Goal: Task Accomplishment & Management: Use online tool/utility

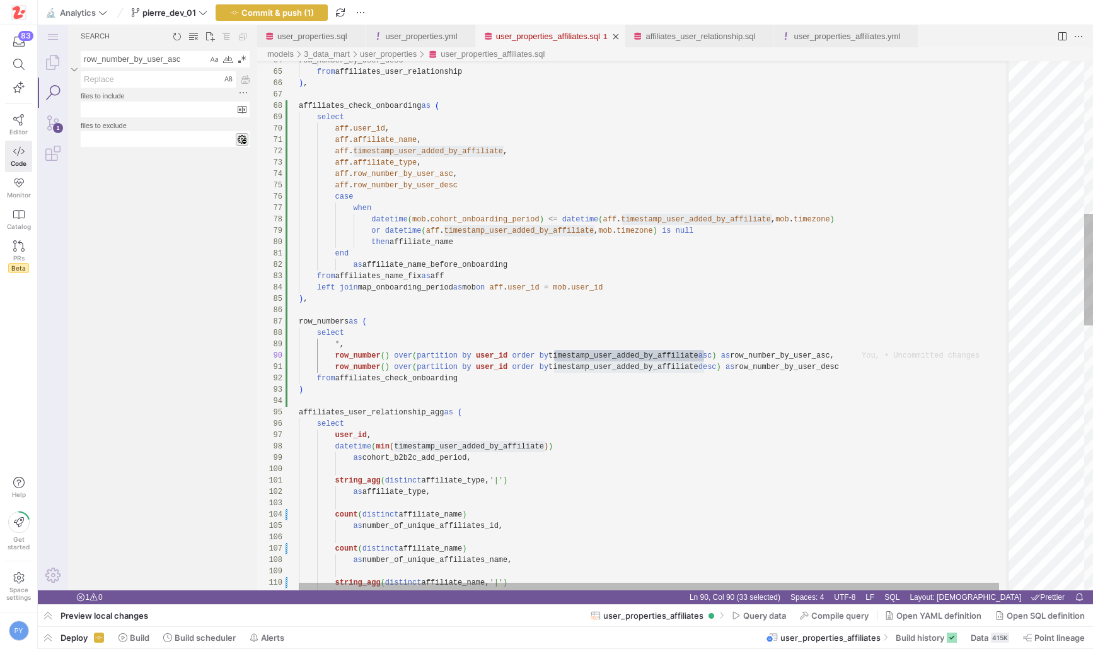
scroll to position [102, 405]
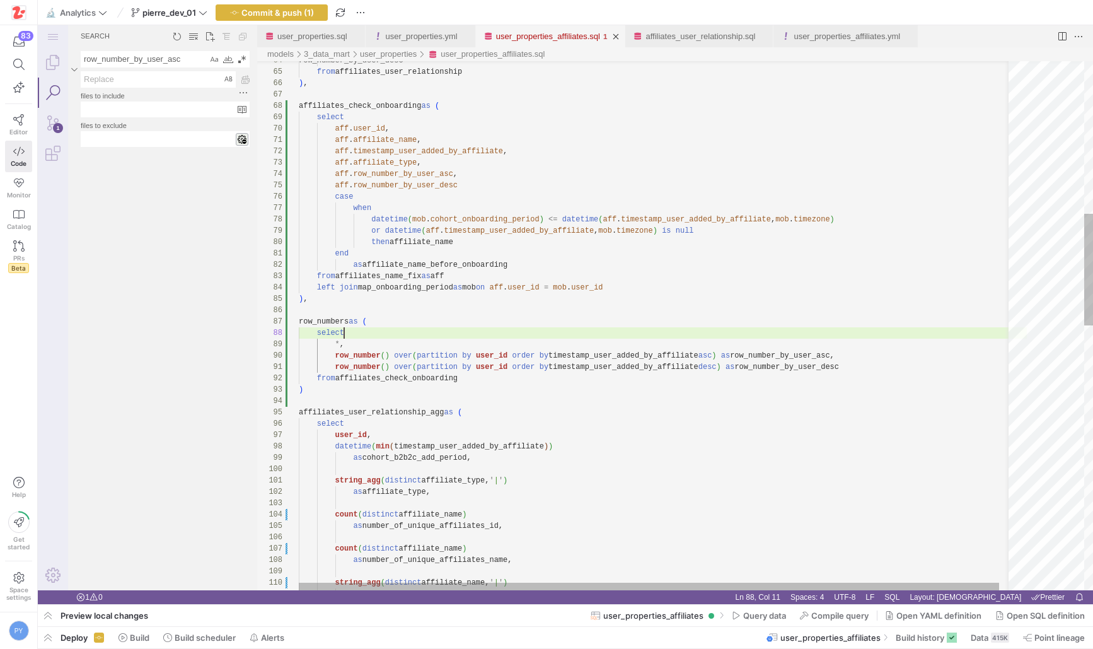
click at [624, 337] on div "row_number_by_user_desc from affiliates_user_relationship ) , affiliates_check_…" at bounding box center [663, 592] width 728 height 2504
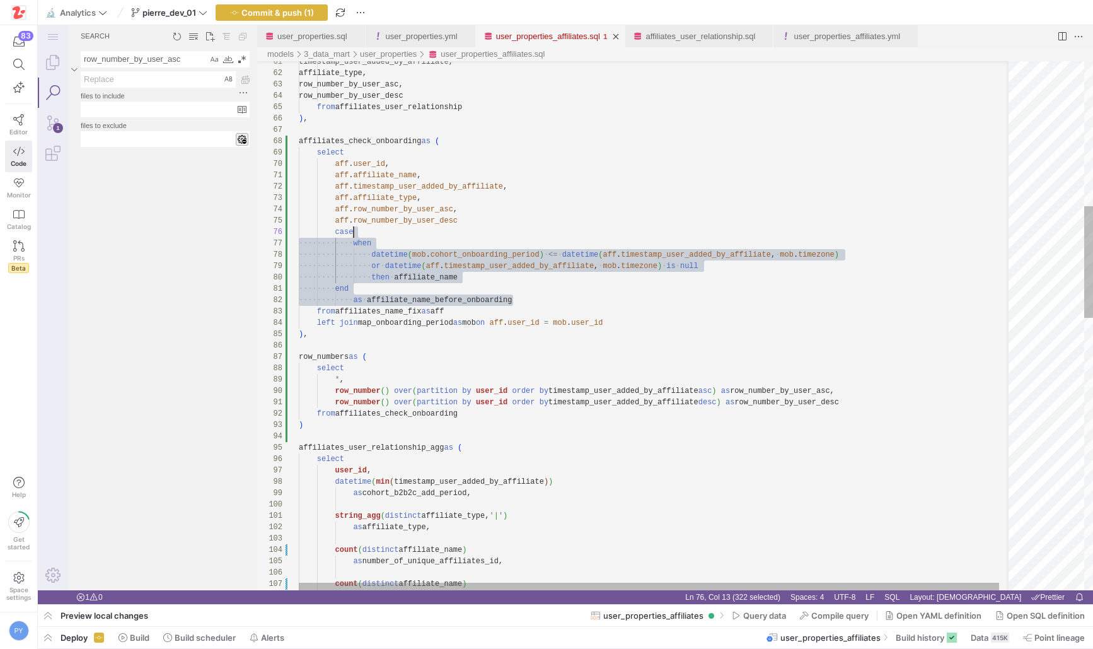
scroll to position [45, 160]
drag, startPoint x: 521, startPoint y: 300, endPoint x: 492, endPoint y: 216, distance: 89.3
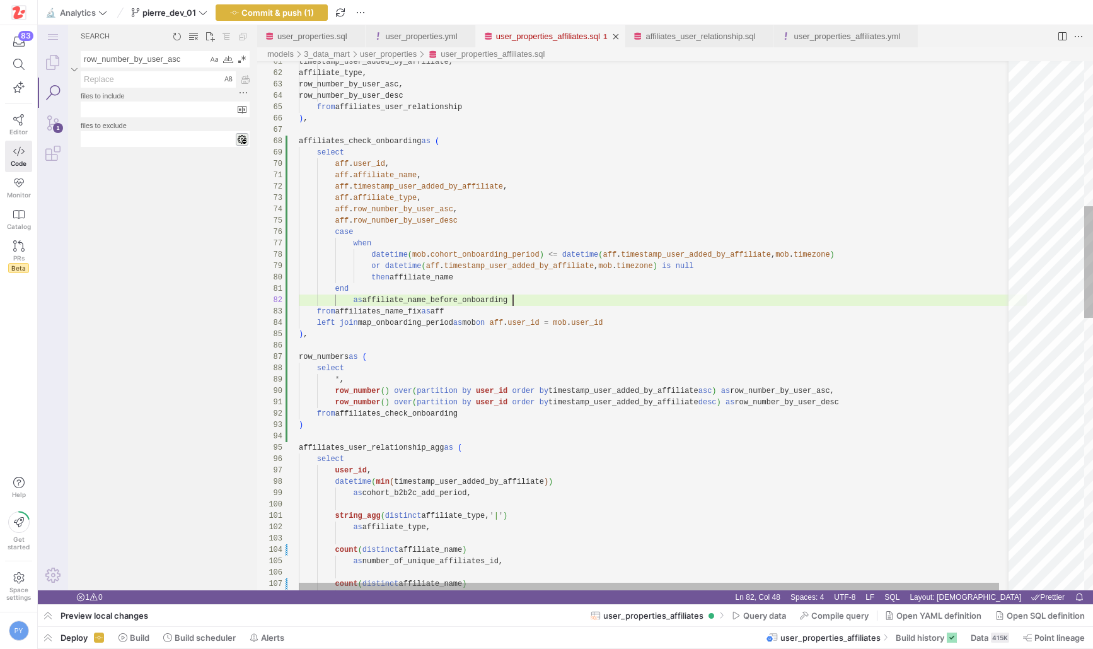
scroll to position [11, 214]
click at [467, 214] on div "row_number_by_user_desc from affiliates_user_relationship ) , affiliates_check_…" at bounding box center [663, 627] width 728 height 2504
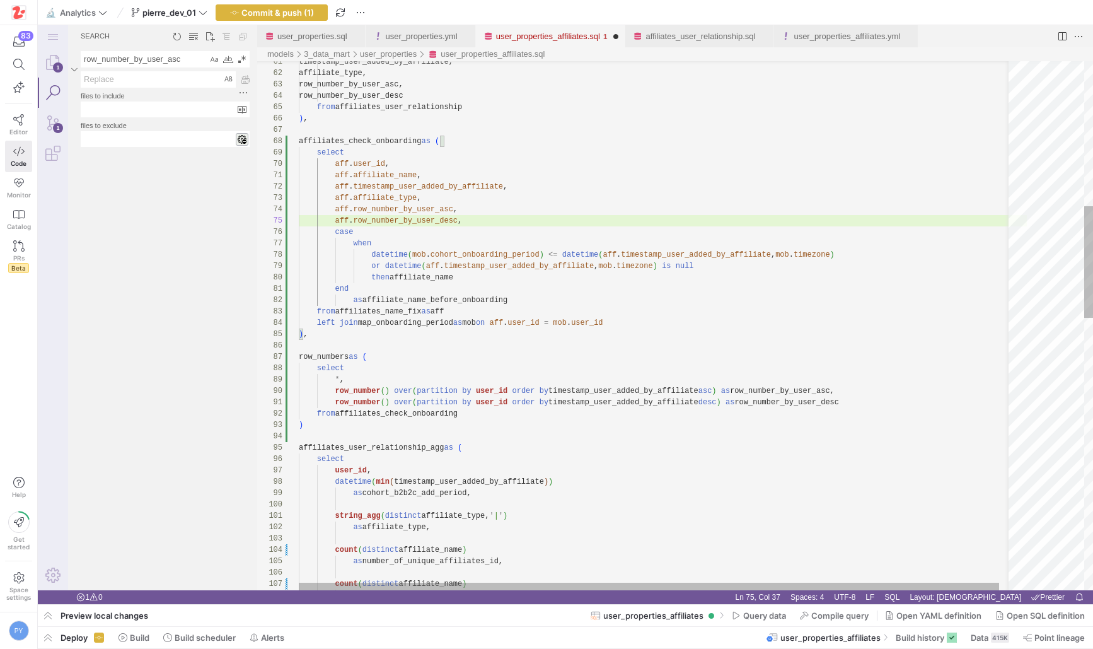
click at [520, 299] on div "row_number_by_user_desc from affiliates_user_relationship ) , affiliates_check_…" at bounding box center [663, 627] width 728 height 2504
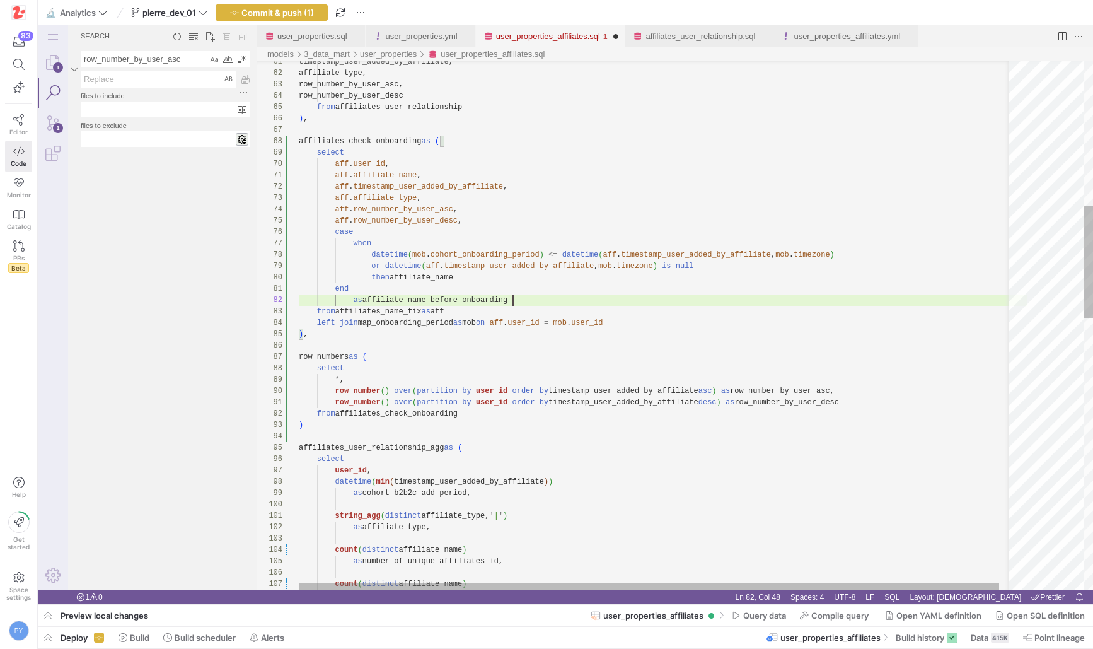
paste textarea "case when datetime(mob.cohort_onboarding_period) <= datetime(aff.timestamp_user…"
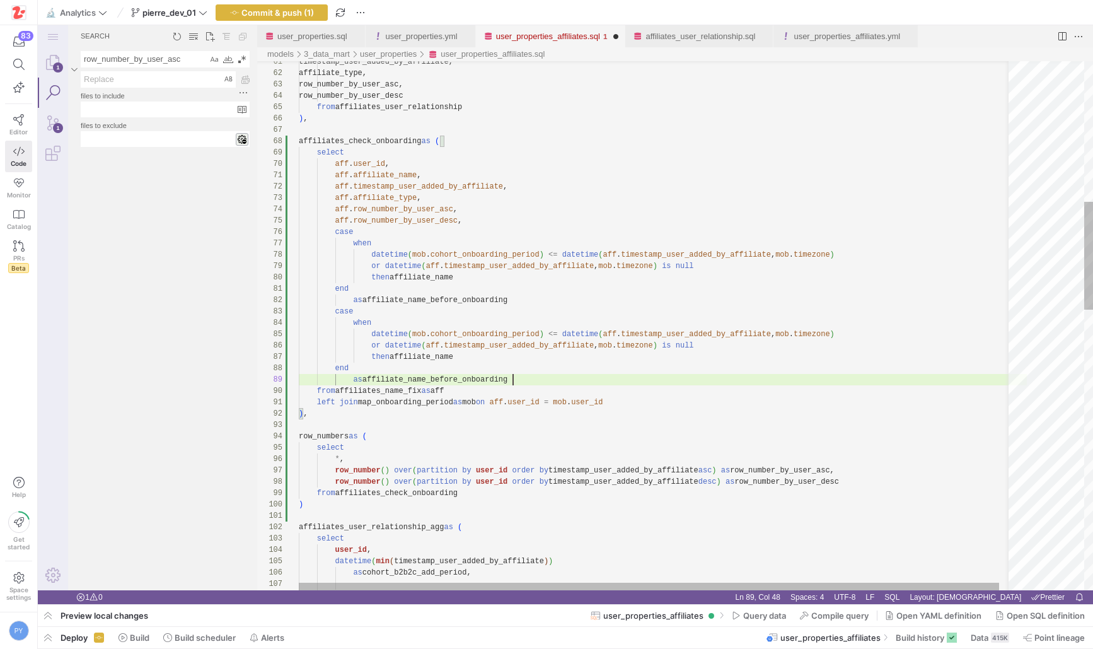
scroll to position [91, 214]
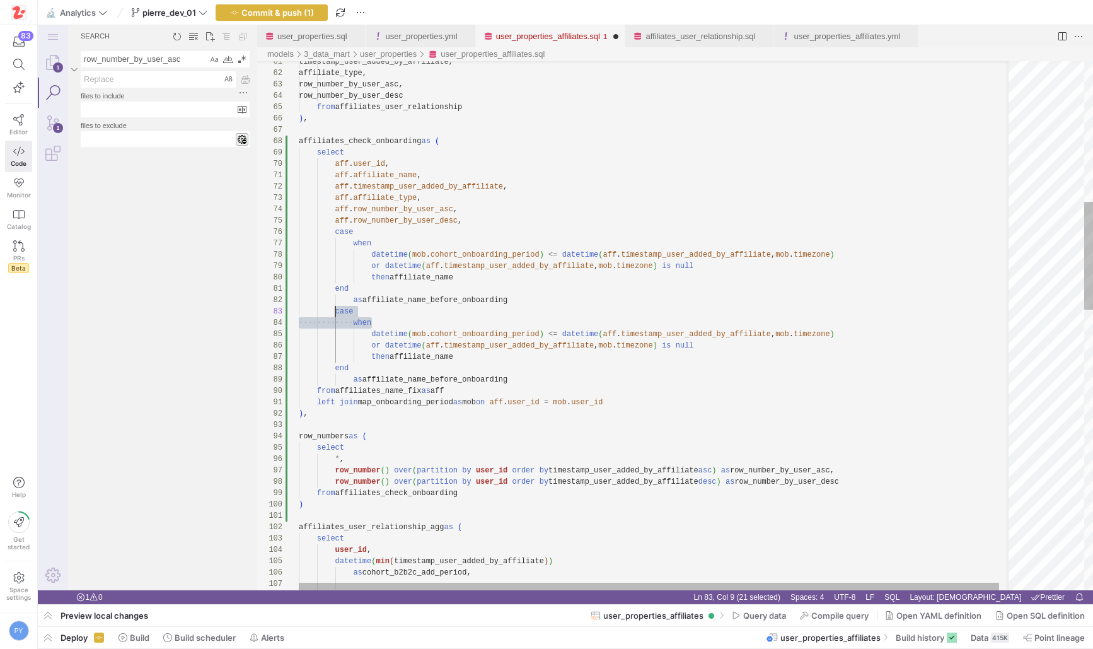
drag, startPoint x: 376, startPoint y: 321, endPoint x: 334, endPoint y: 313, distance: 43.5
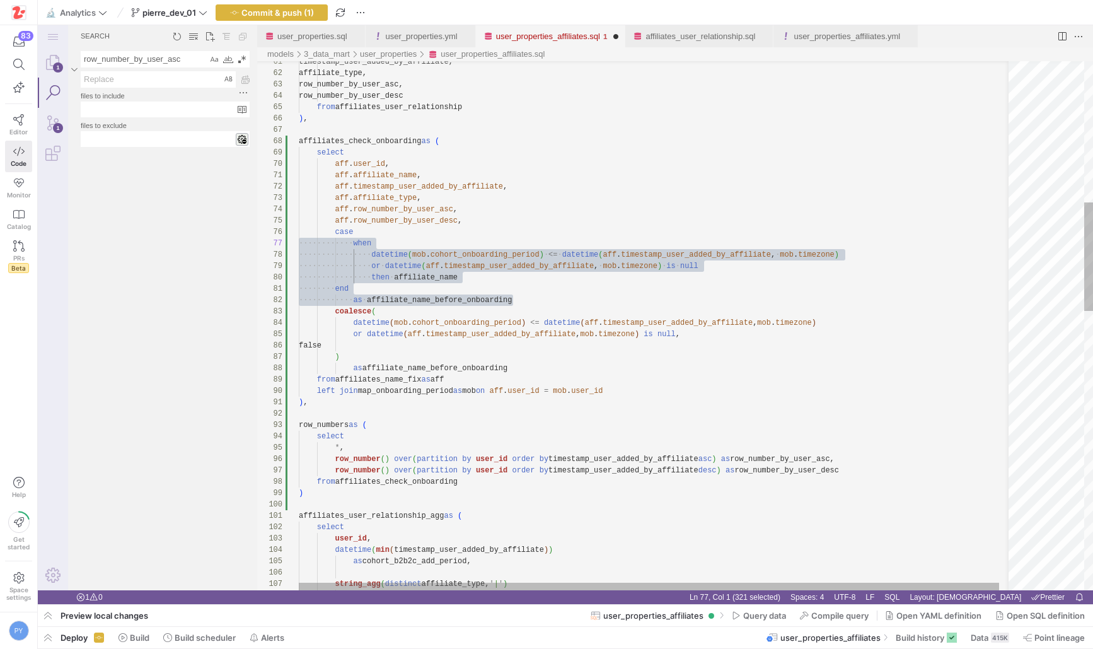
scroll to position [57, 0]
drag, startPoint x: 521, startPoint y: 298, endPoint x: 272, endPoint y: 231, distance: 257.3
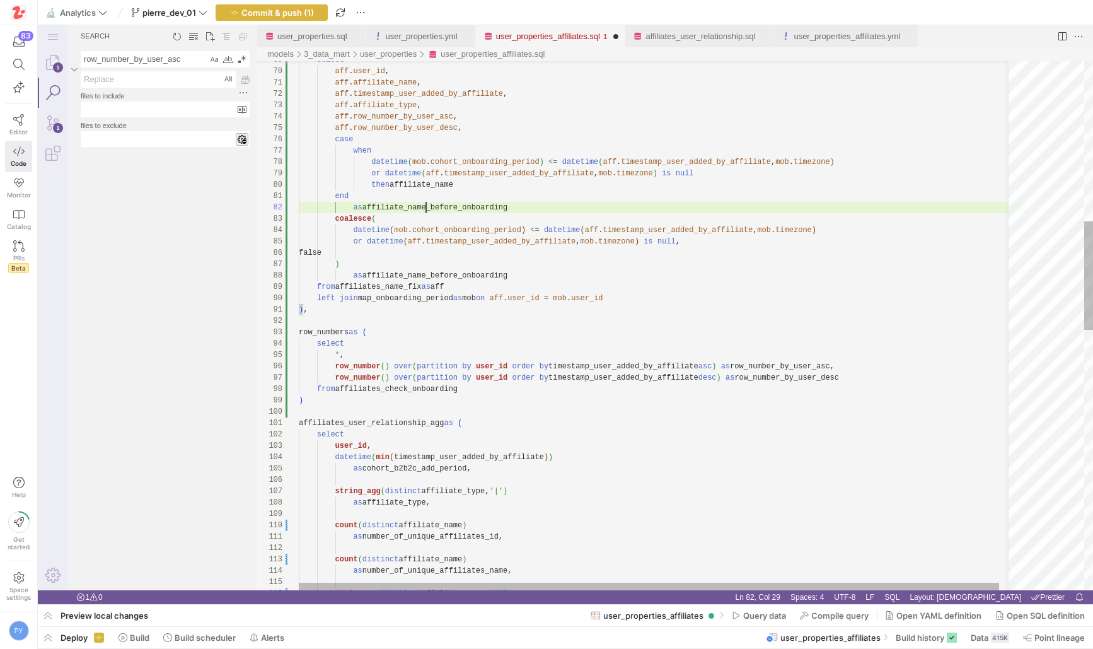
scroll to position [11, 127]
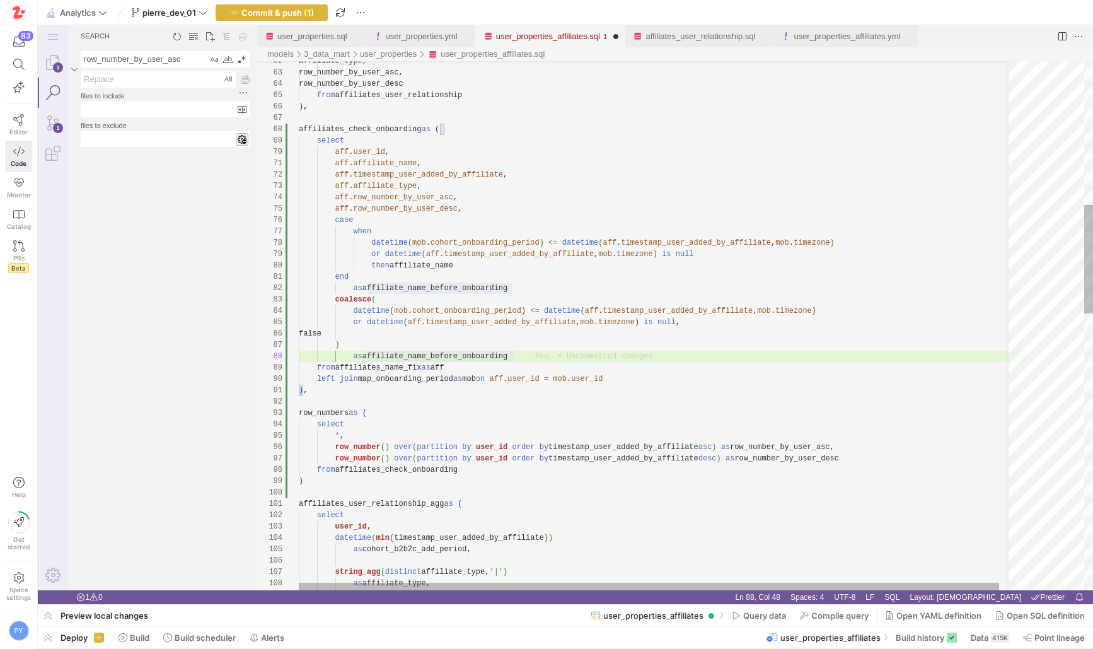
click at [501, 356] on div "as affiliate_type, string_agg ( distinct affiliate_type, ' | ' ) datetime ( min…" at bounding box center [663, 649] width 728 height 2572
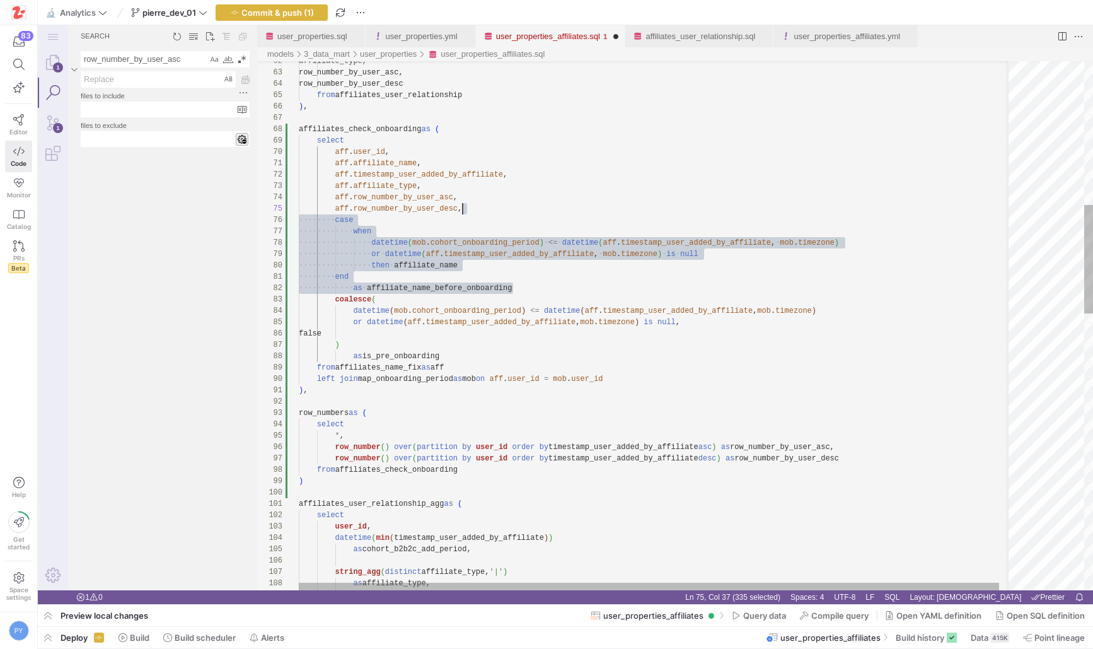
scroll to position [45, 164]
drag, startPoint x: 525, startPoint y: 288, endPoint x: 525, endPoint y: 211, distance: 76.3
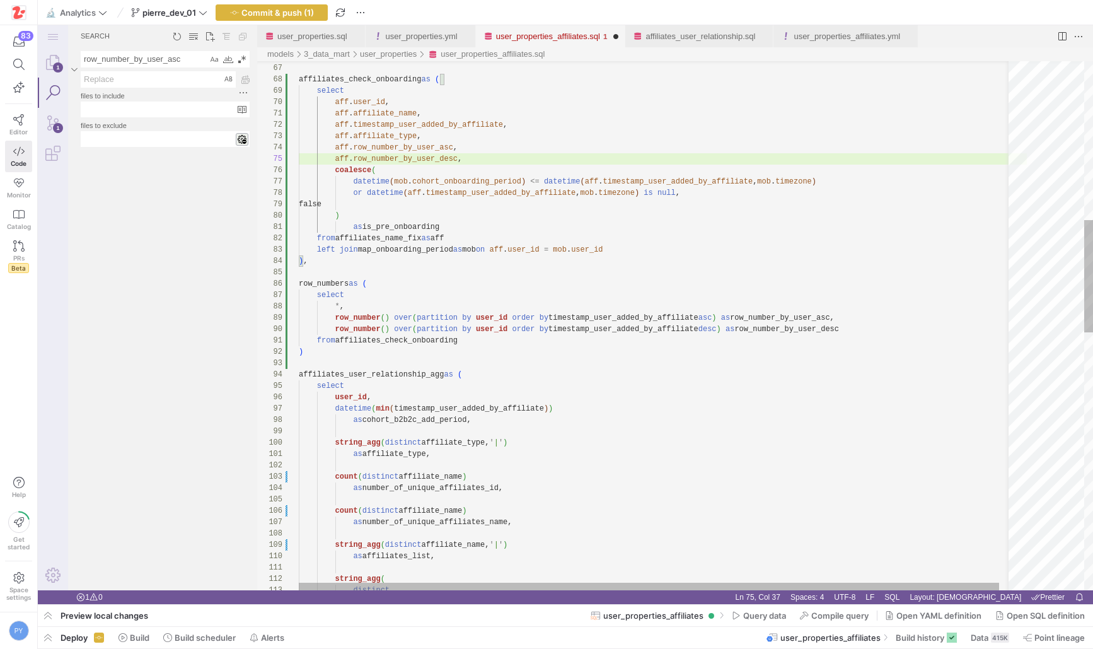
click at [380, 271] on div "as affiliate_type, string_agg ( distinct affiliate_type, ' | ' ) datetime ( min…" at bounding box center [663, 559] width 728 height 2493
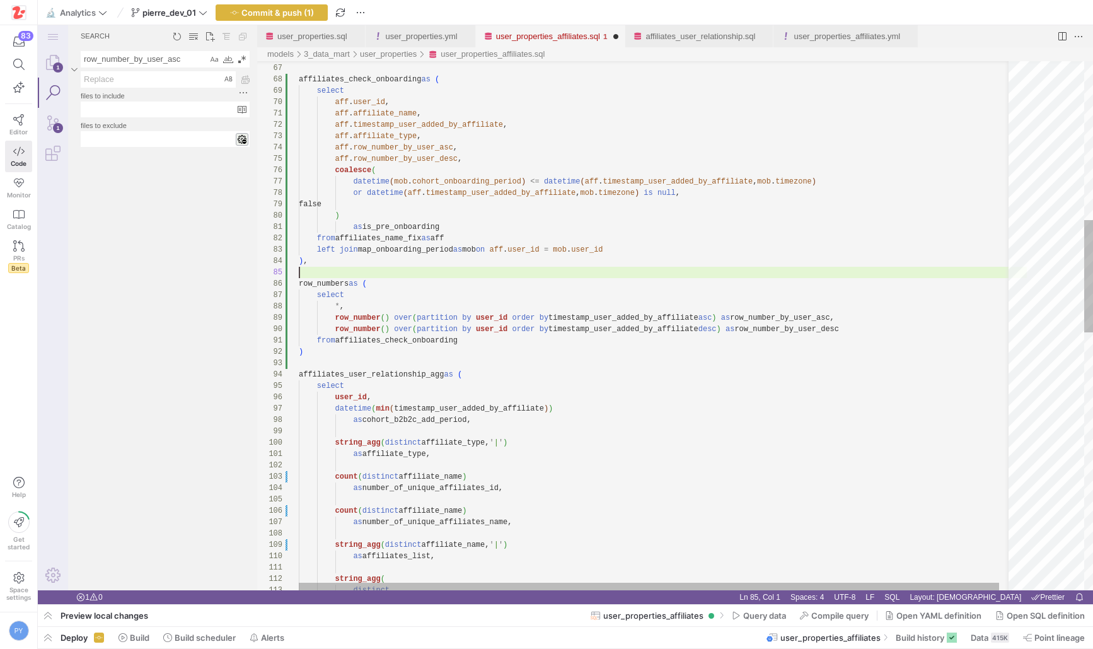
click at [392, 302] on div "as affiliate_type, string_agg ( distinct affiliate_type, ' | ' ) datetime ( min…" at bounding box center [663, 559] width 728 height 2493
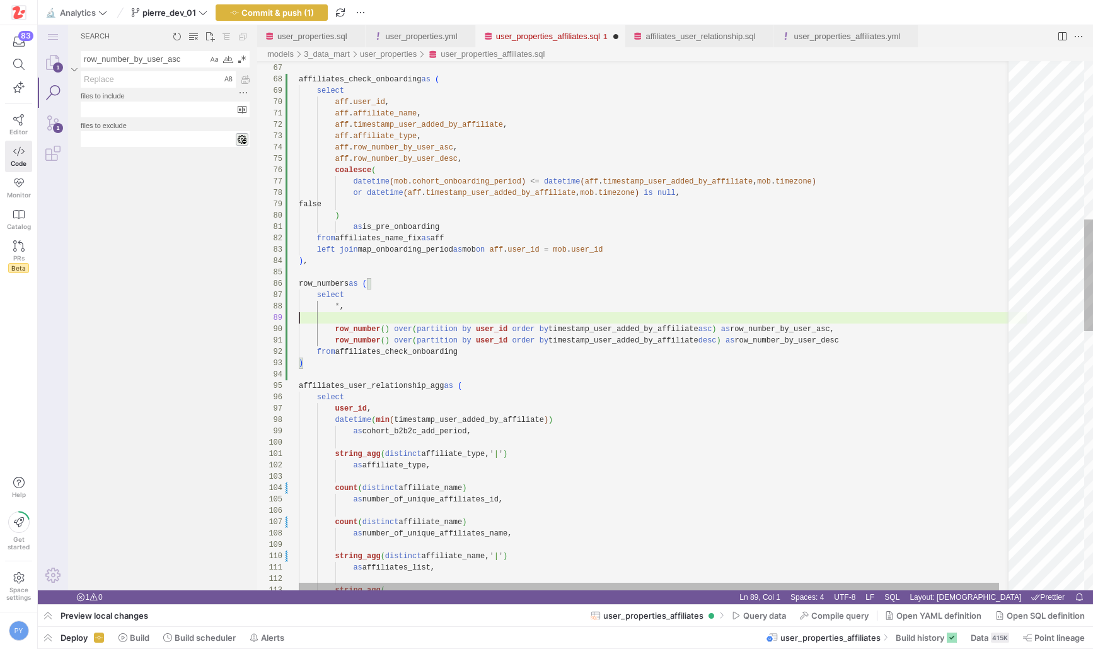
scroll to position [57, 214]
paste textarea "when datetime(mob.cohort_onboarding_period) <= datetime(aff.timestamp_user_adde…"
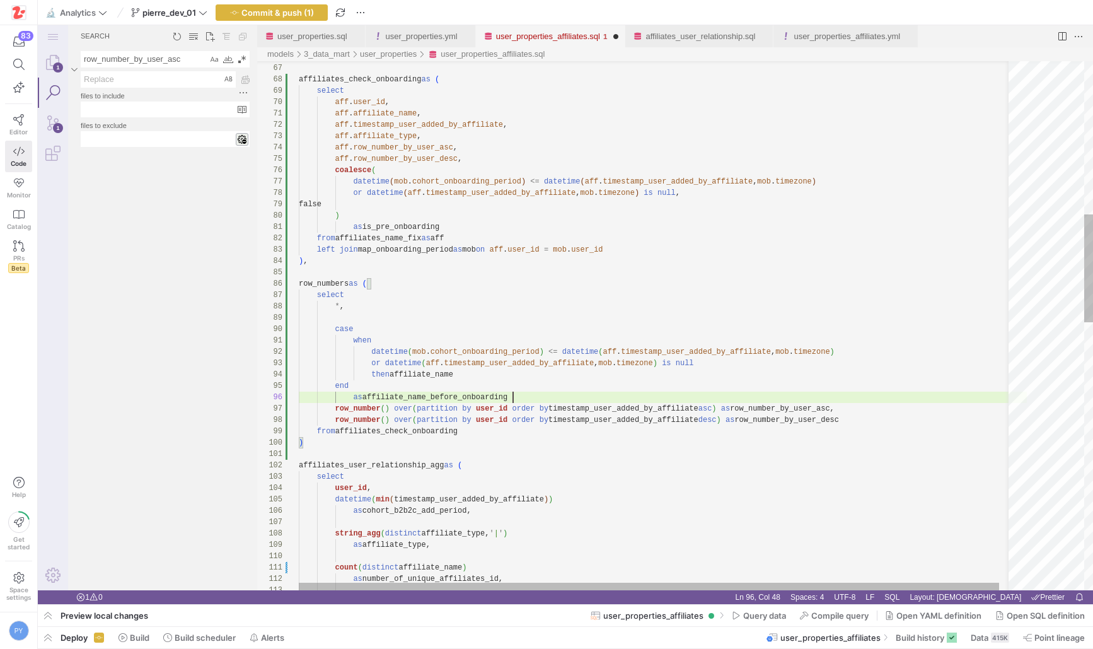
click at [341, 319] on div "as affiliate_type, string_agg ( distinct affiliate_type, ' | ' ) datetime ( min…" at bounding box center [663, 604] width 728 height 2583
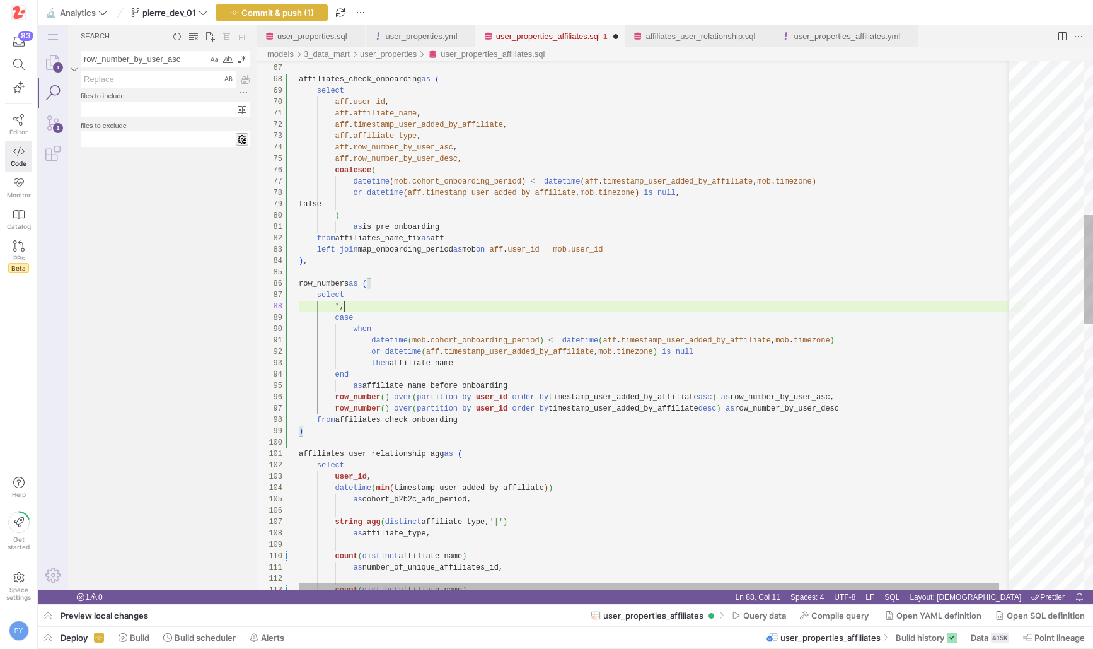
scroll to position [79, 45]
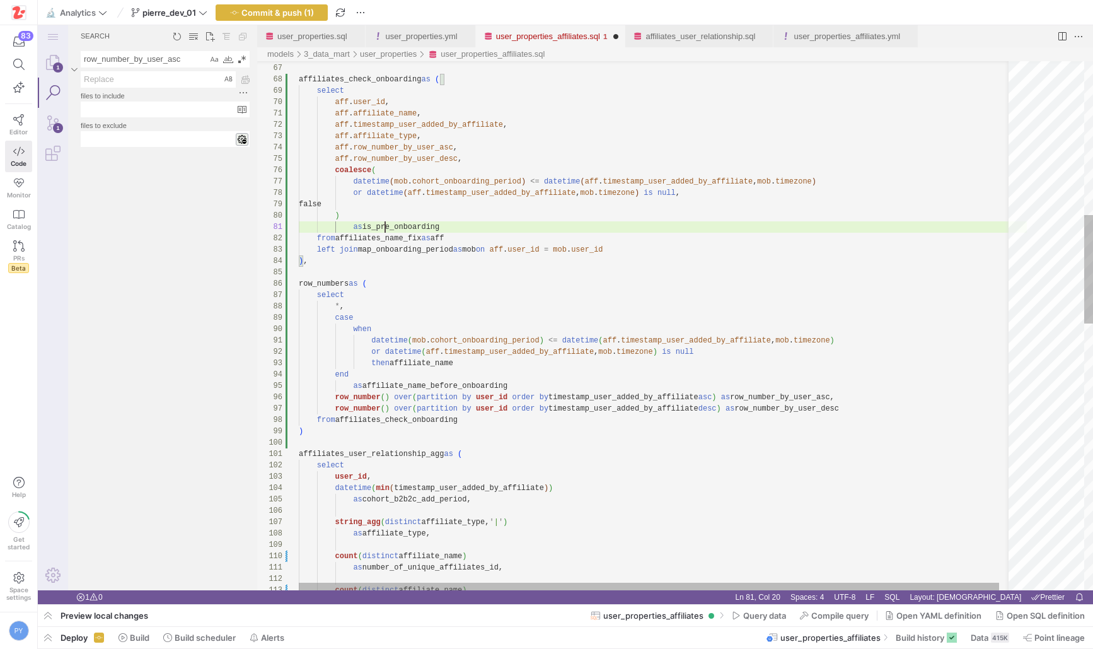
click at [384, 226] on div "as affiliate_type, string_agg ( distinct affiliate_type, ' | ' ) datetime ( min…" at bounding box center [663, 599] width 728 height 2572
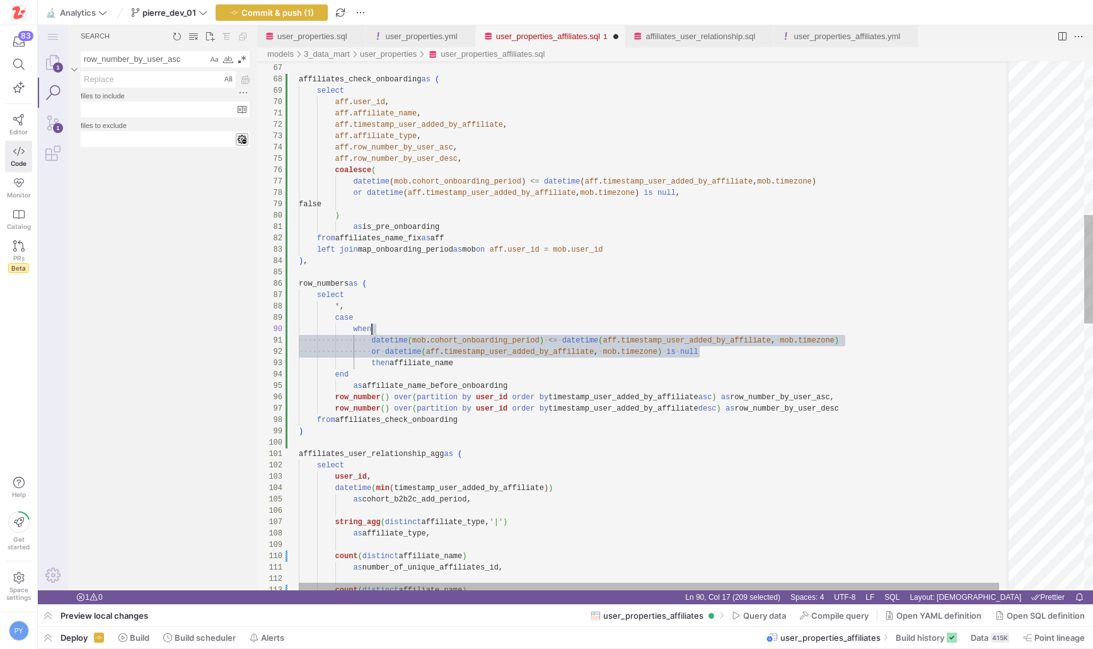
drag, startPoint x: 705, startPoint y: 347, endPoint x: 704, endPoint y: 326, distance: 20.8
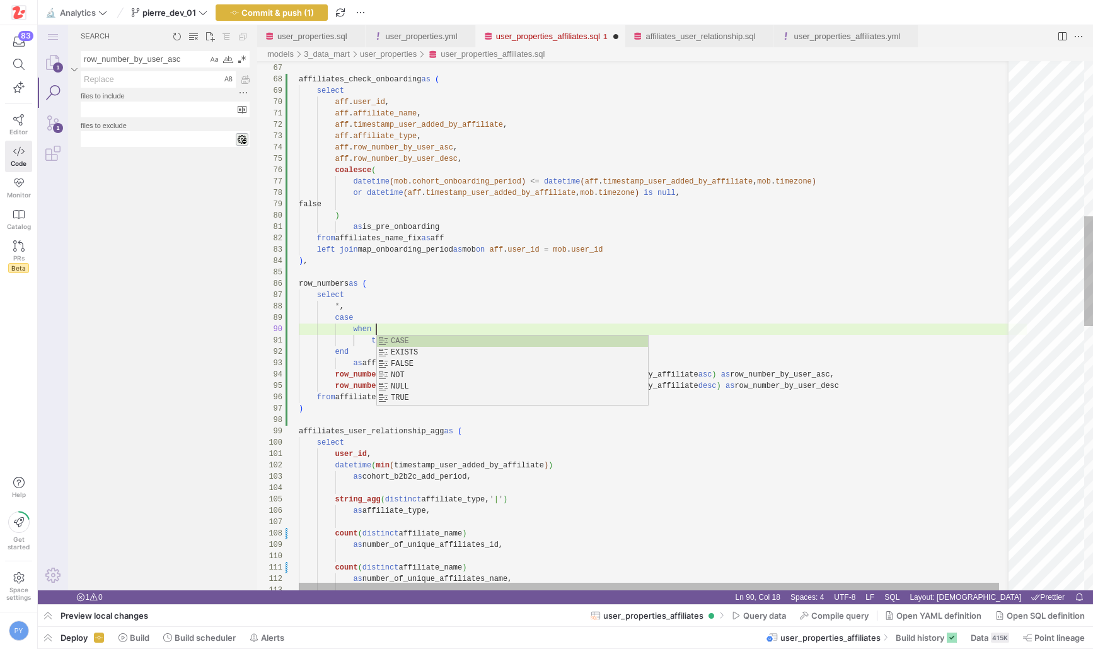
paste textarea "is_pre_onboarding"
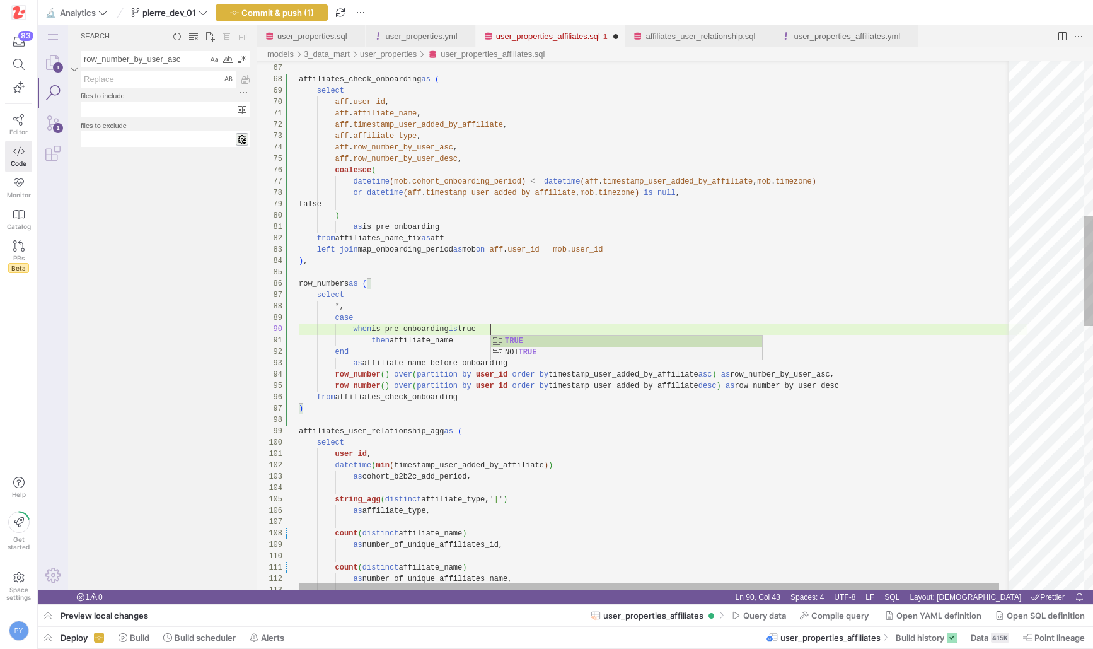
scroll to position [102, 192]
click at [422, 377] on div "as affiliate_type, string_agg ( distinct affiliate_type, ' | ' ) datetime ( min…" at bounding box center [663, 587] width 728 height 2549
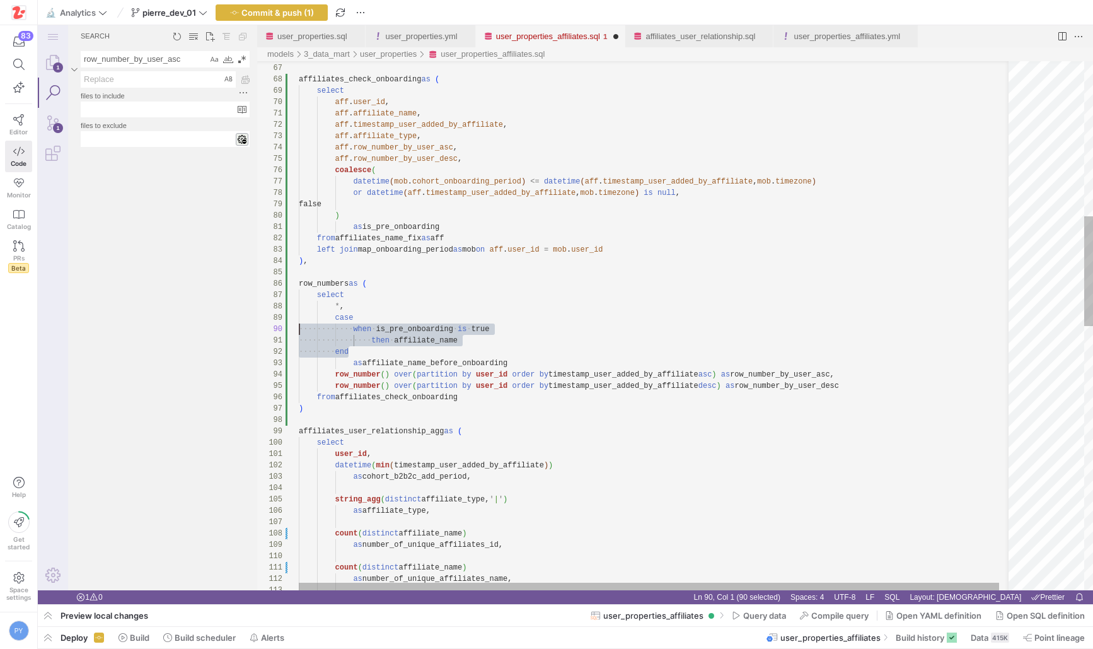
scroll to position [91, 0]
drag, startPoint x: 391, startPoint y: 354, endPoint x: 270, endPoint y: 322, distance: 125.3
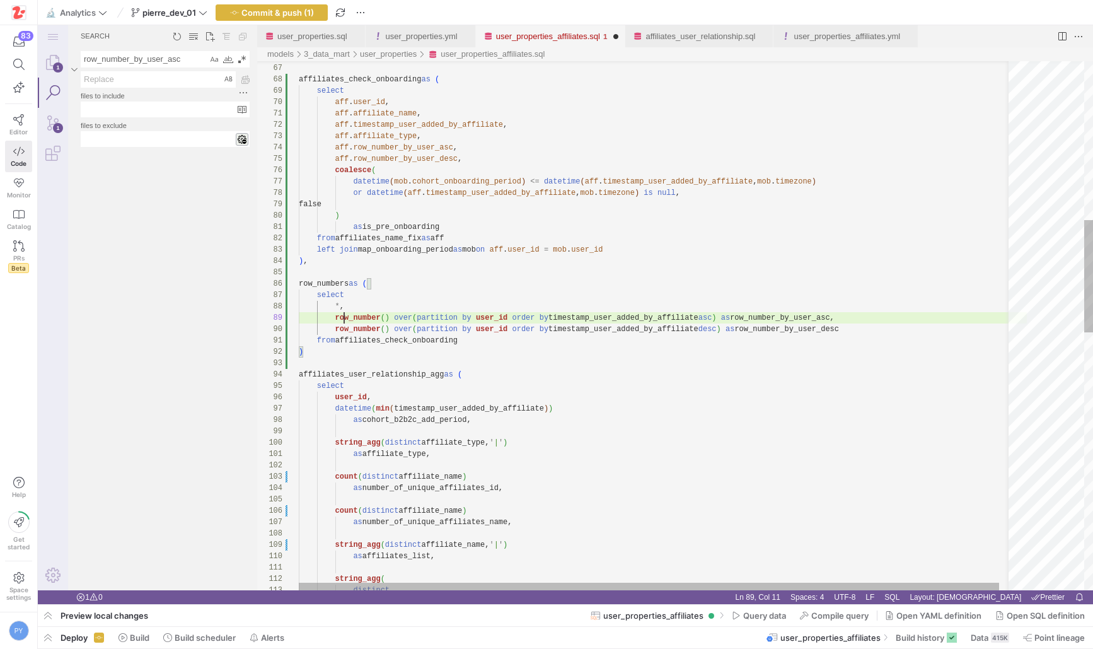
scroll to position [91, 45]
click at [510, 317] on div "as affiliate_type, string_agg ( distinct affiliate_type, ' | ' ) datetime ( min…" at bounding box center [663, 559] width 728 height 2493
paste textarea "is_pre_onboarding"
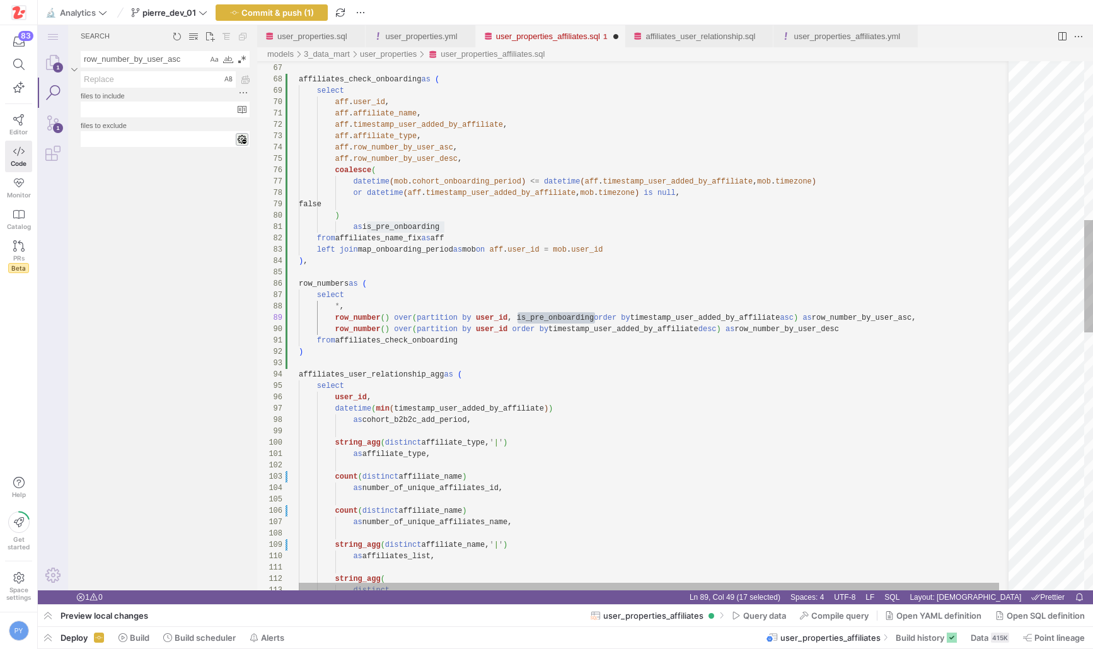
scroll to position [91, 637]
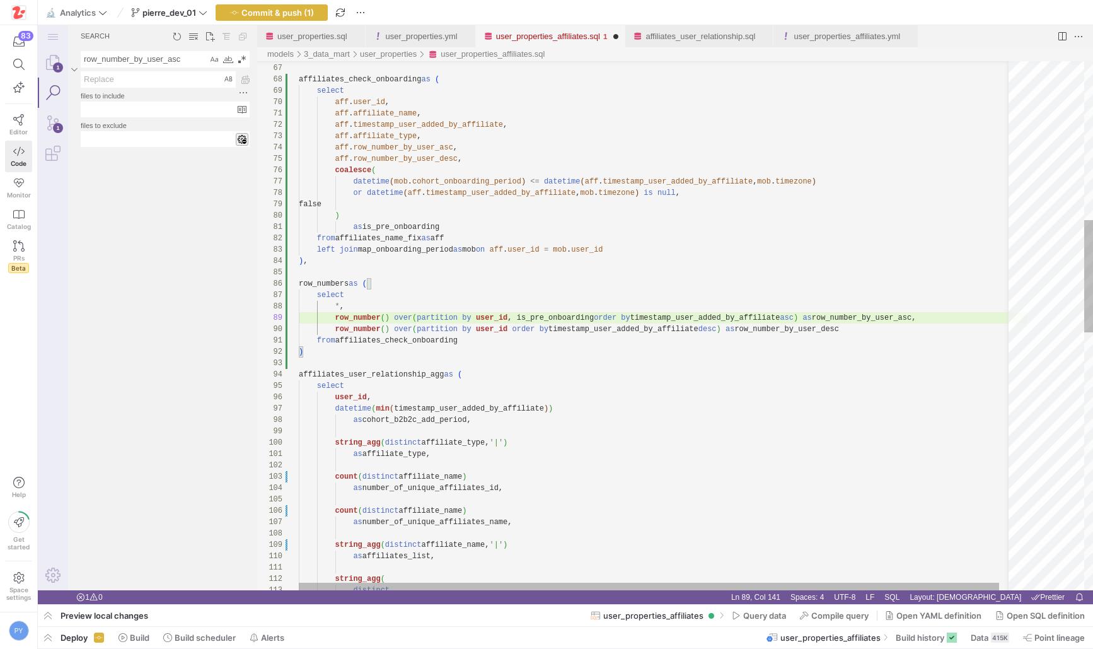
click at [798, 314] on div "as affiliate_type, string_agg ( distinct affiliate_type, ' | ' ) datetime ( min…" at bounding box center [663, 559] width 728 height 2493
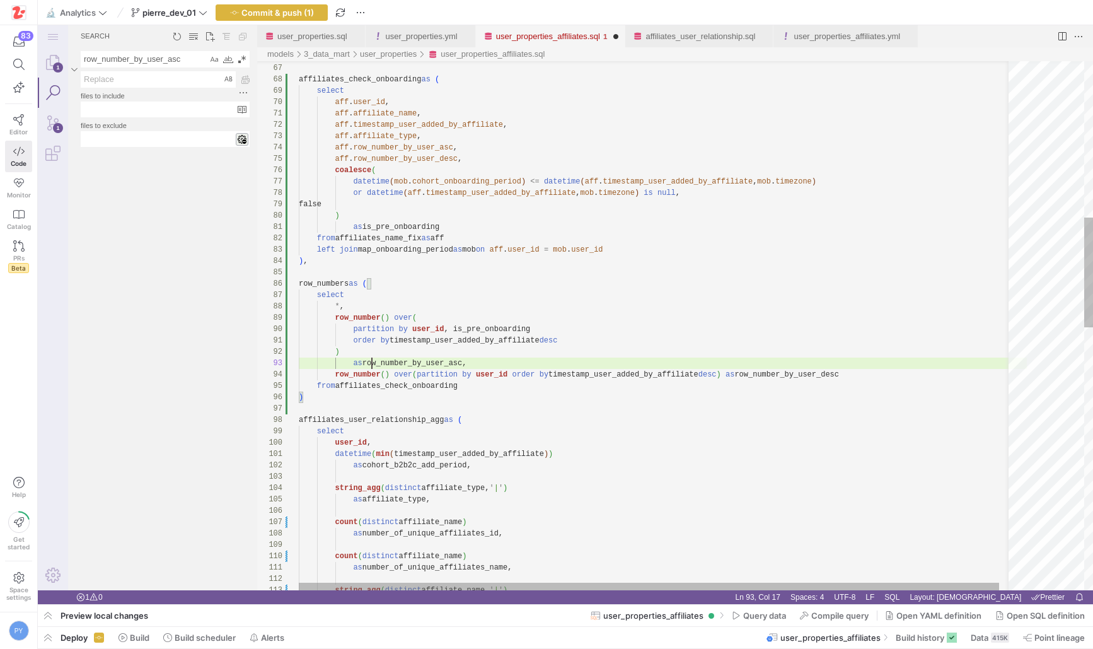
scroll to position [23, 73]
click at [418, 364] on div "as affiliate_type, string_agg ( distinct affiliate_type, ' | ' ) datetime ( min…" at bounding box center [663, 582] width 728 height 2538
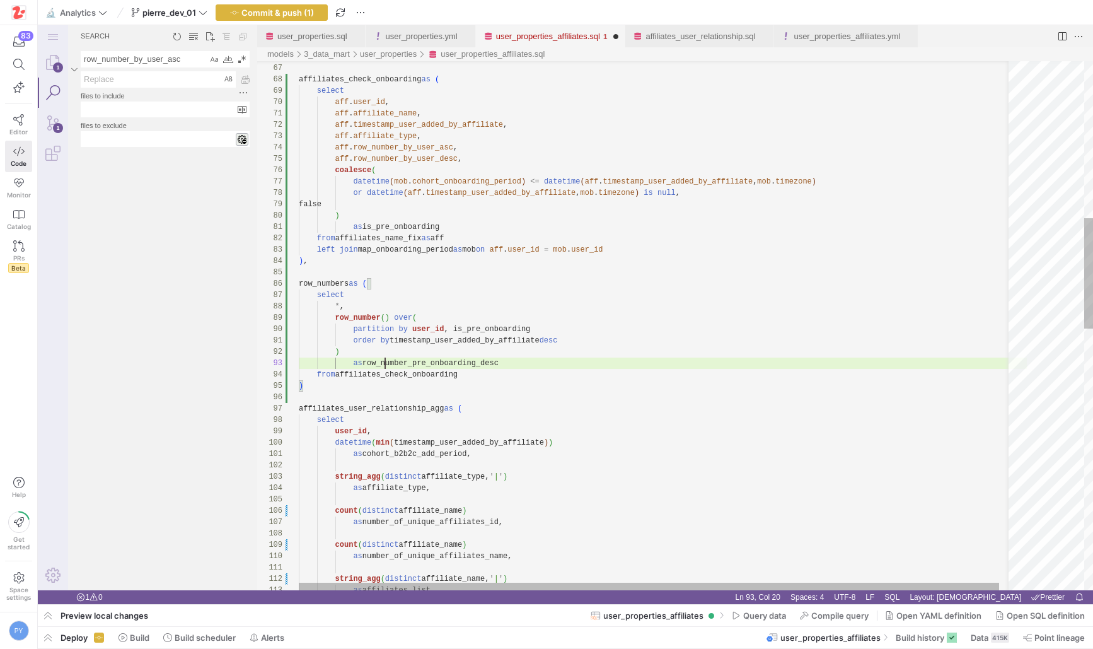
scroll to position [23, 205]
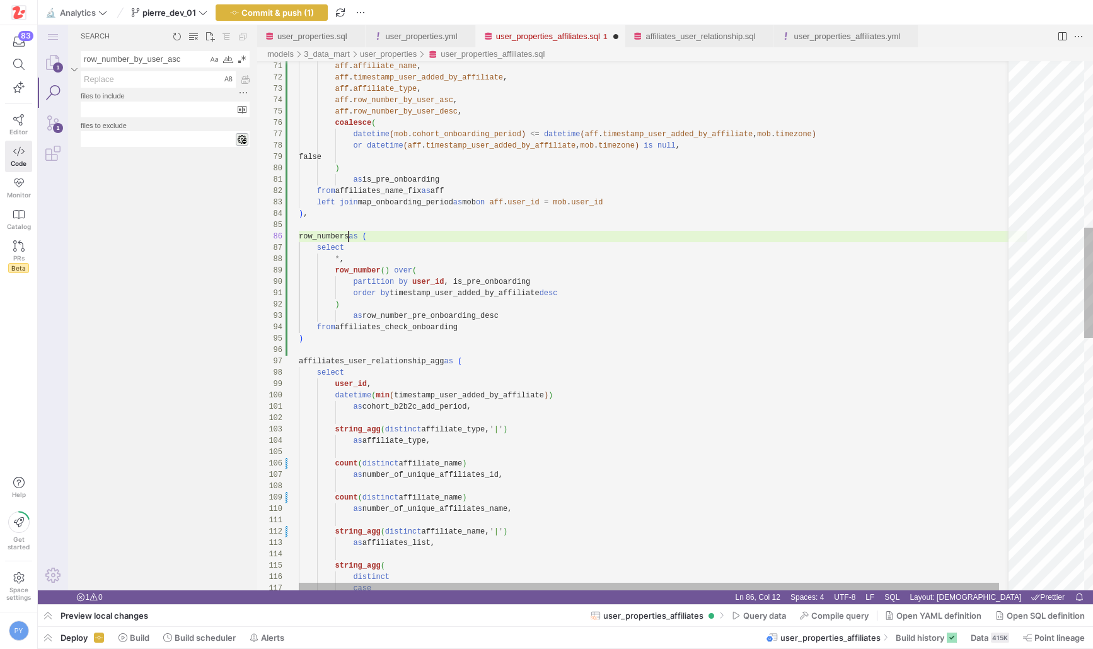
click at [348, 236] on div "as affiliate_type, string_agg ( distinct affiliate_type, ' | ' ) datetime ( min…" at bounding box center [663, 529] width 728 height 2527
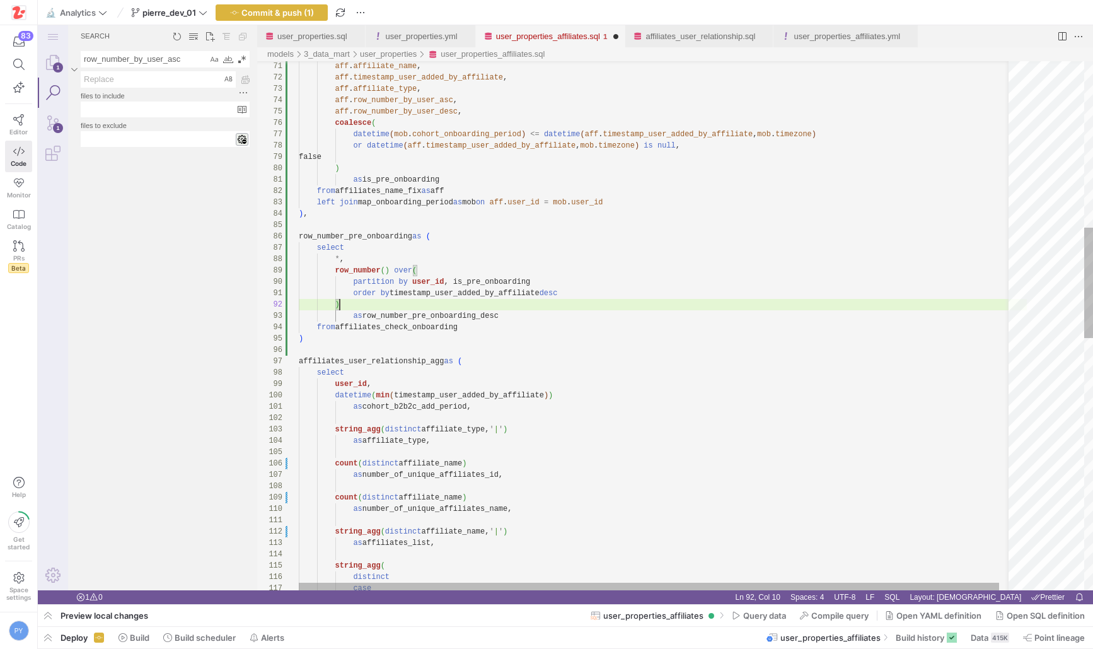
click at [489, 300] on div "as affiliate_type, string_agg ( distinct affiliate_type, ' | ' ) datetime ( min…" at bounding box center [663, 529] width 728 height 2527
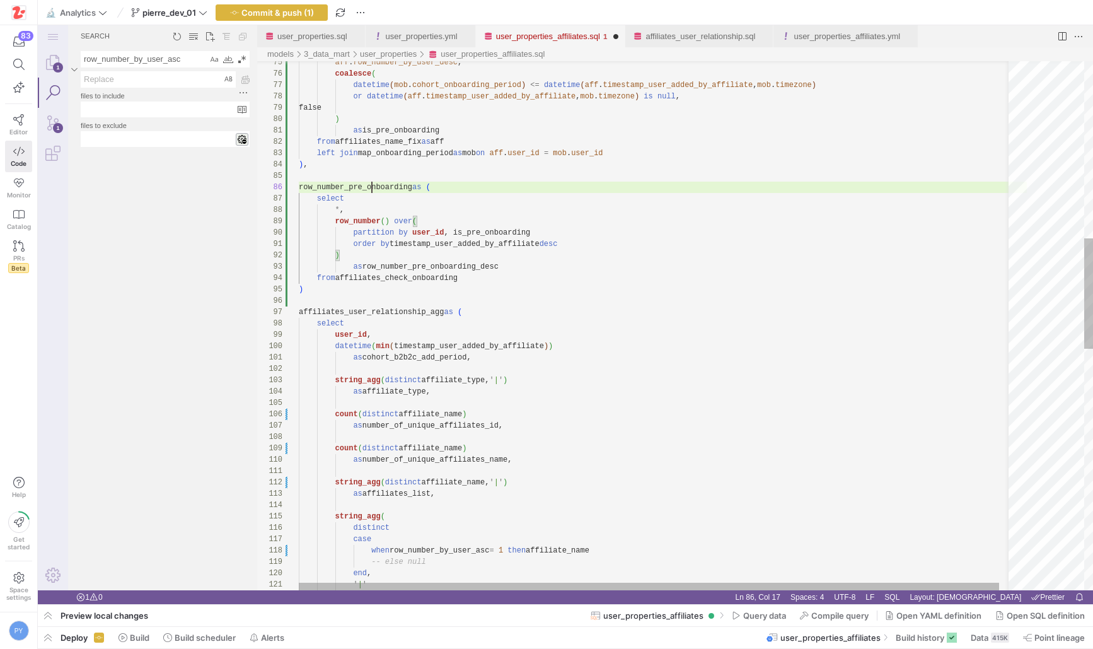
click at [374, 189] on div "as affiliate_type, string_agg ( distinct affiliate_type, ' | ' ) datetime ( min…" at bounding box center [663, 480] width 728 height 2527
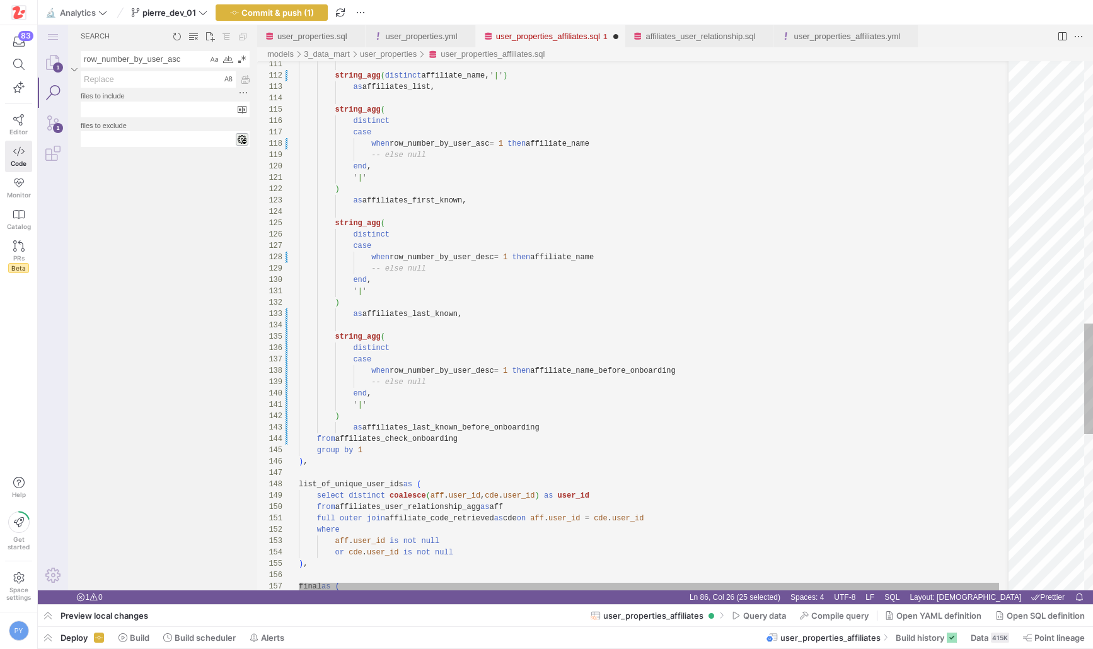
click at [395, 441] on div "string_agg ( distinct affiliate_name, ' | ' ) as affiliates_list, string_agg ( …" at bounding box center [663, 73] width 728 height 2527
paste textarea "row_number_pre"
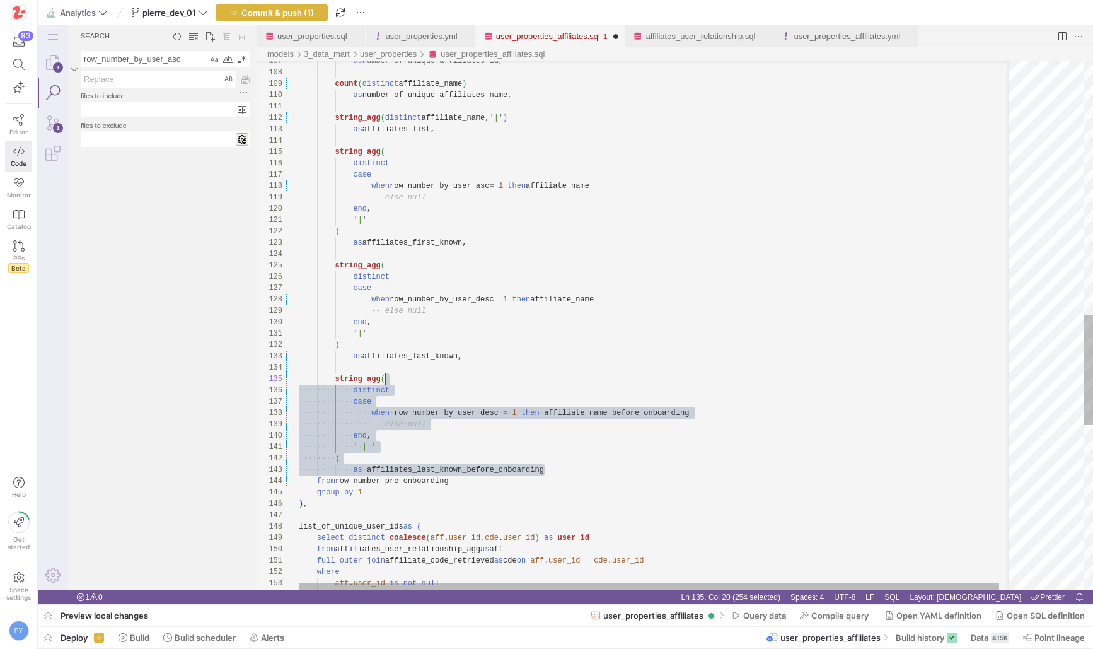
drag, startPoint x: 557, startPoint y: 470, endPoint x: 539, endPoint y: 375, distance: 97.6
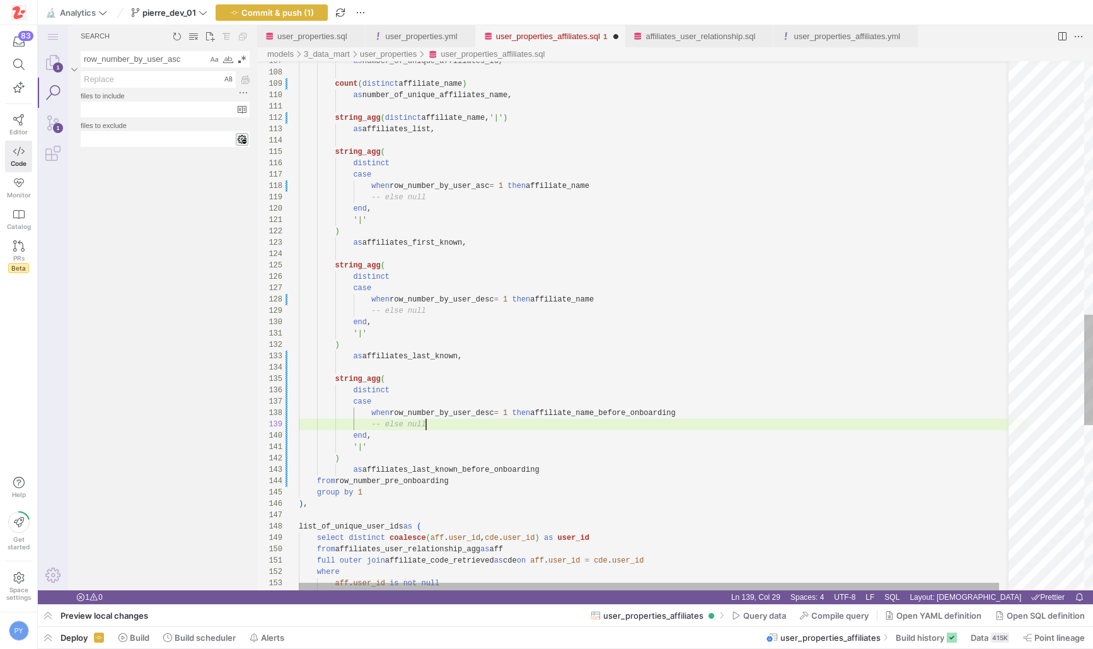
scroll to position [91, 127]
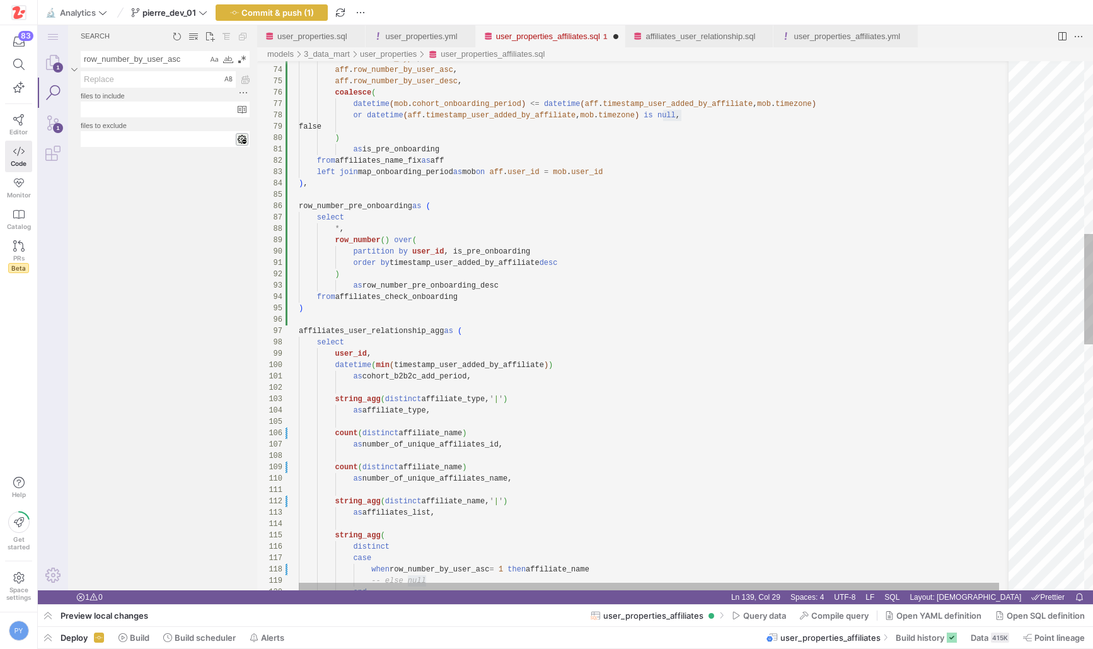
click at [435, 281] on div "string_agg ( distinct affiliate_name, ' | ' ) as affiliates_list, string_agg ( …" at bounding box center [663, 499] width 728 height 2527
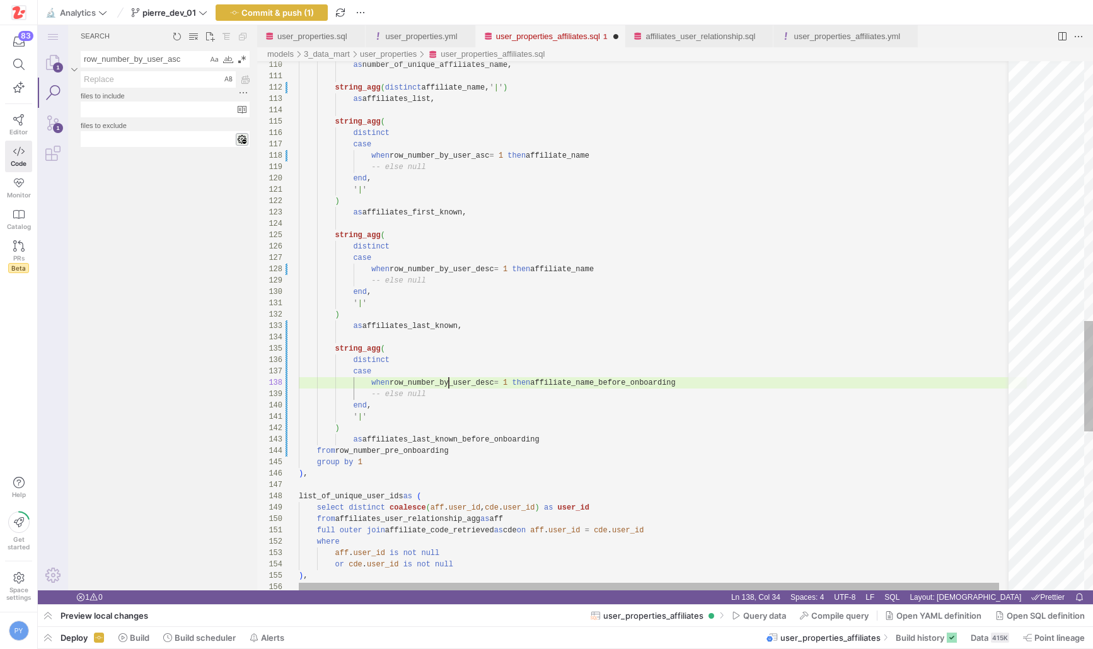
click at [448, 381] on div "string_agg ( distinct affiliate_name, ' | ' ) as affiliates_list, string_agg ( …" at bounding box center [663, 85] width 728 height 2527
paste textarea "pre_onboarding"
click at [555, 383] on div "string_agg ( distinct affiliate_name, ' | ' ) as affiliates_list, string_agg ( …" at bounding box center [663, 85] width 728 height 2527
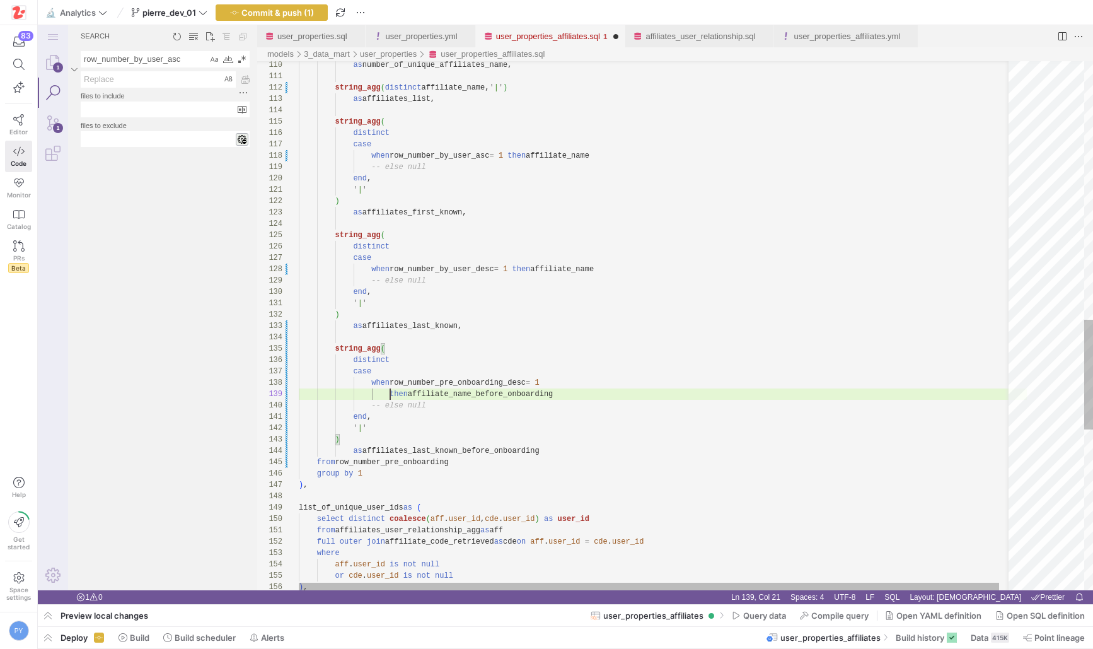
scroll to position [91, 91]
click at [496, 392] on div "string_agg ( distinct affiliate_name, ' | ' ) as affiliates_list, string_agg ( …" at bounding box center [663, 91] width 728 height 2538
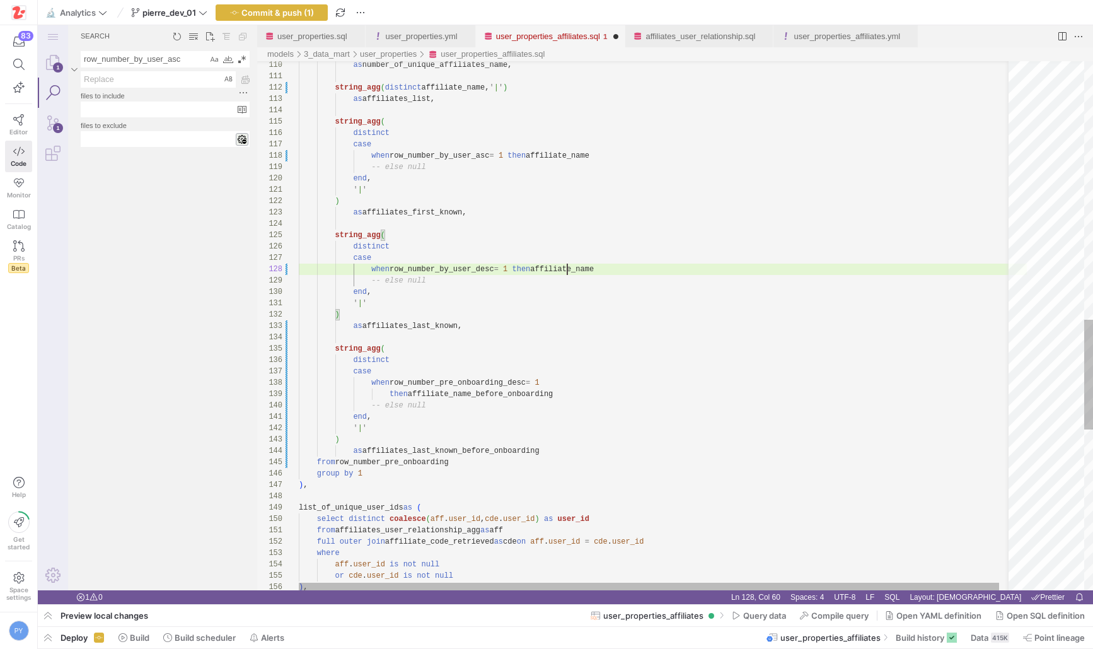
click at [568, 265] on div "string_agg ( distinct affiliate_name, ' | ' ) as affiliates_list, string_agg ( …" at bounding box center [663, 91] width 728 height 2538
click at [487, 397] on div "string_agg ( distinct affiliate_name, ' | ' ) as affiliates_list, string_agg ( …" at bounding box center [663, 91] width 728 height 2538
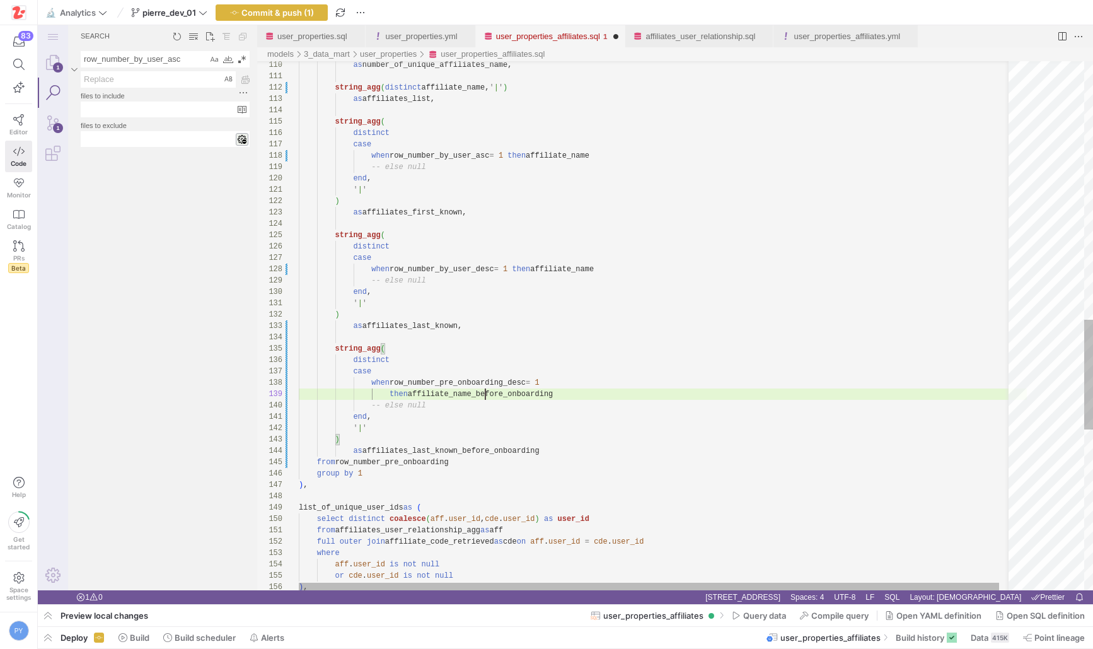
paste textarea "user_properties_affiliates.sql"
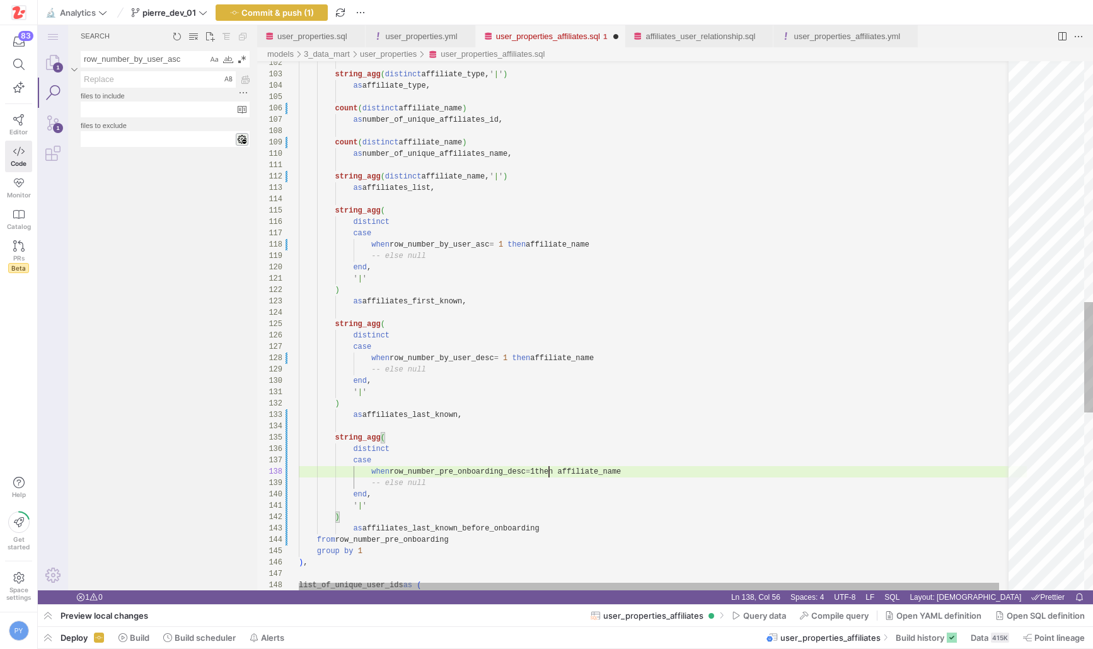
scroll to position [79, 255]
click at [444, 496] on div "string_agg ( distinct affiliate_name, ' | ' ) as affiliates_list, string_agg ( …" at bounding box center [663, 174] width 728 height 2527
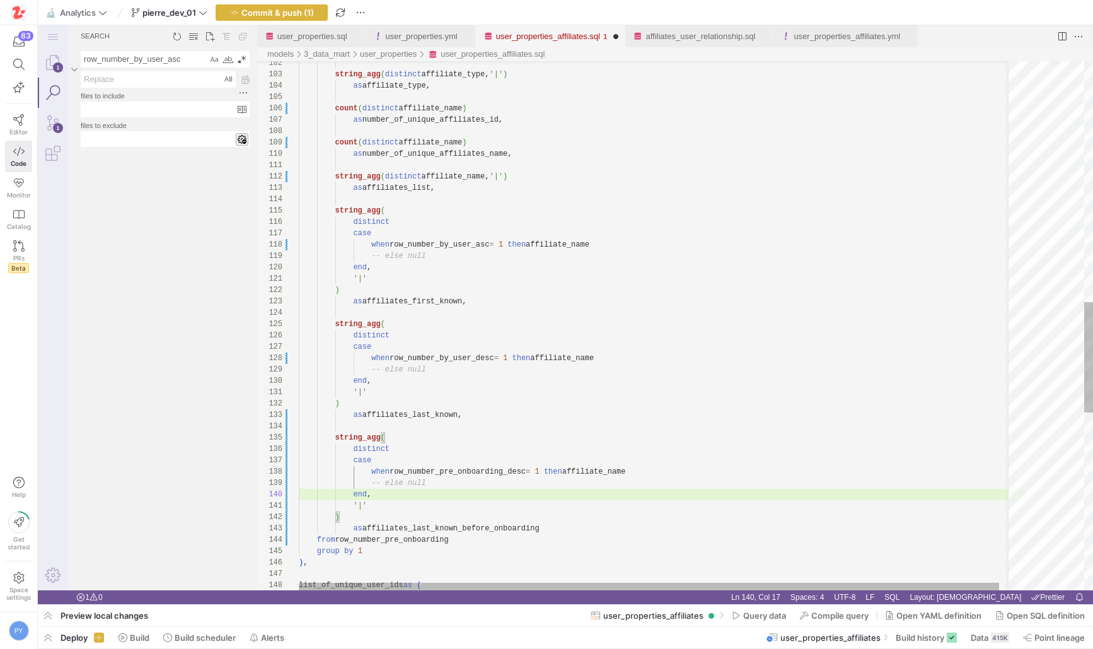
click at [542, 521] on div "string_agg ( distinct affiliate_name, ' | ' ) as affiliates_list, string_agg ( …" at bounding box center [663, 174] width 728 height 2527
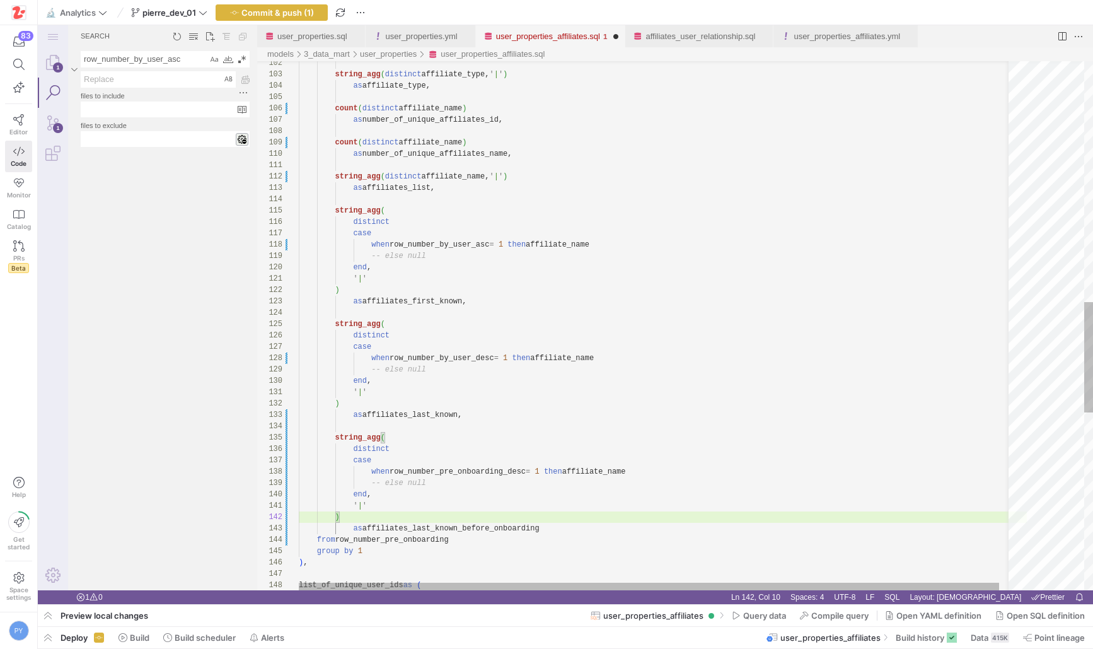
click at [556, 525] on div "string_agg ( distinct affiliate_name, ' | ' ) as affiliates_list, string_agg ( …" at bounding box center [663, 174] width 728 height 2527
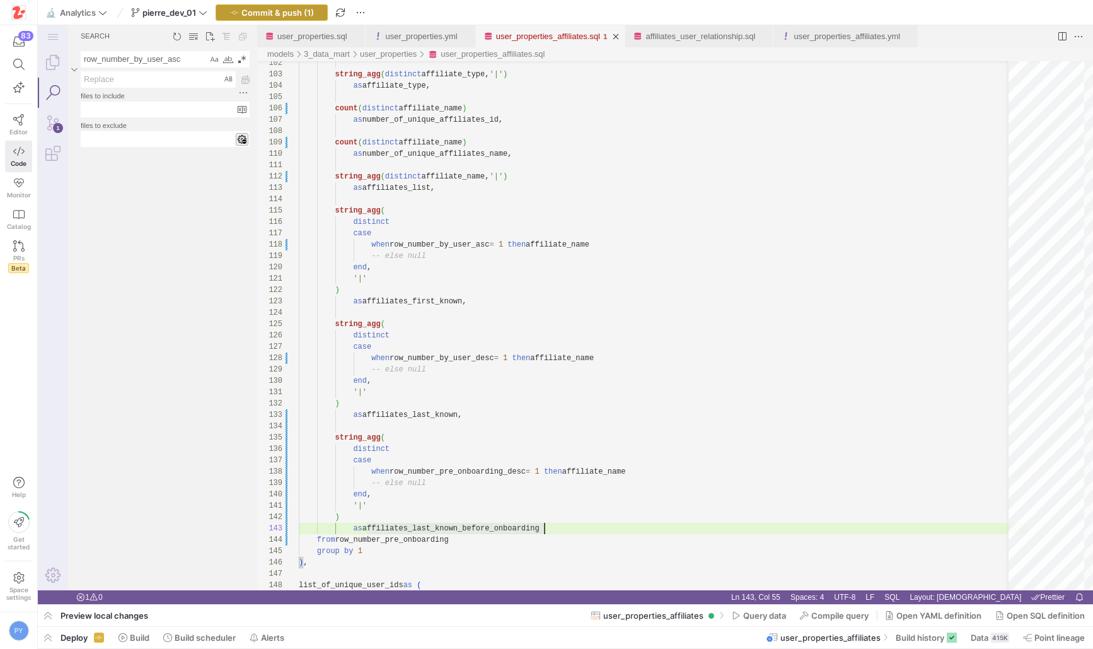
type textarea "' | ' ) as affiliates_last_known_before_onboarding from row_number_pre_onboardi…"
click at [303, 15] on span "Commit & push (1)" at bounding box center [278, 13] width 73 height 10
click at [815, 617] on span "Compile query" at bounding box center [840, 615] width 57 height 10
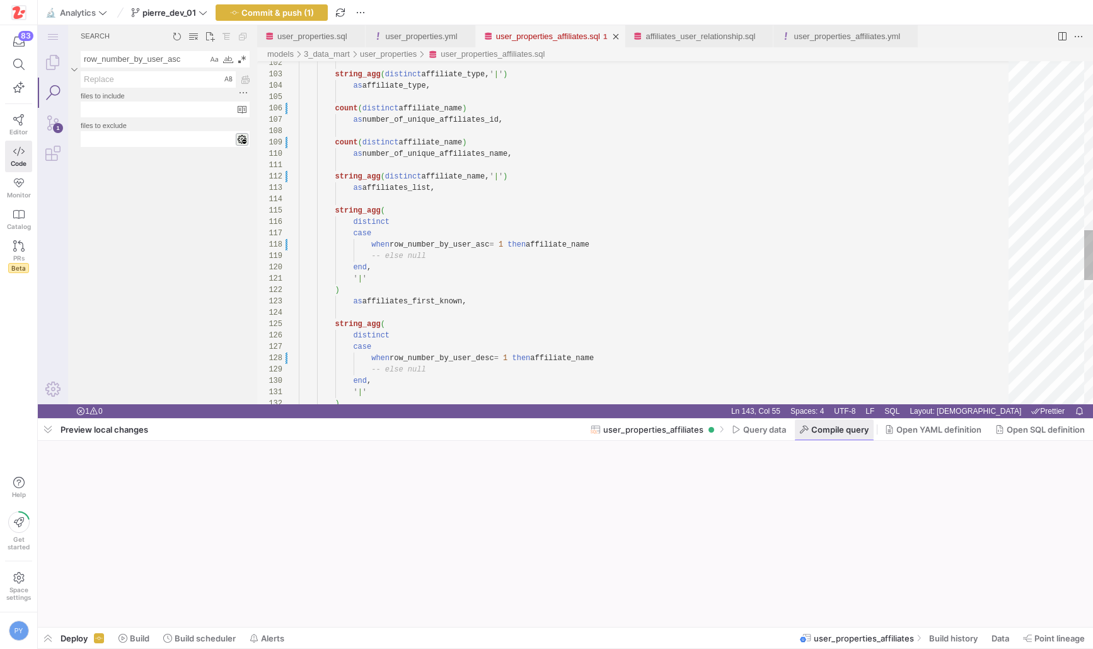
scroll to position [23, 245]
click at [56, 64] on link "Explorer (⇧⌘E)" at bounding box center [53, 62] width 30 height 30
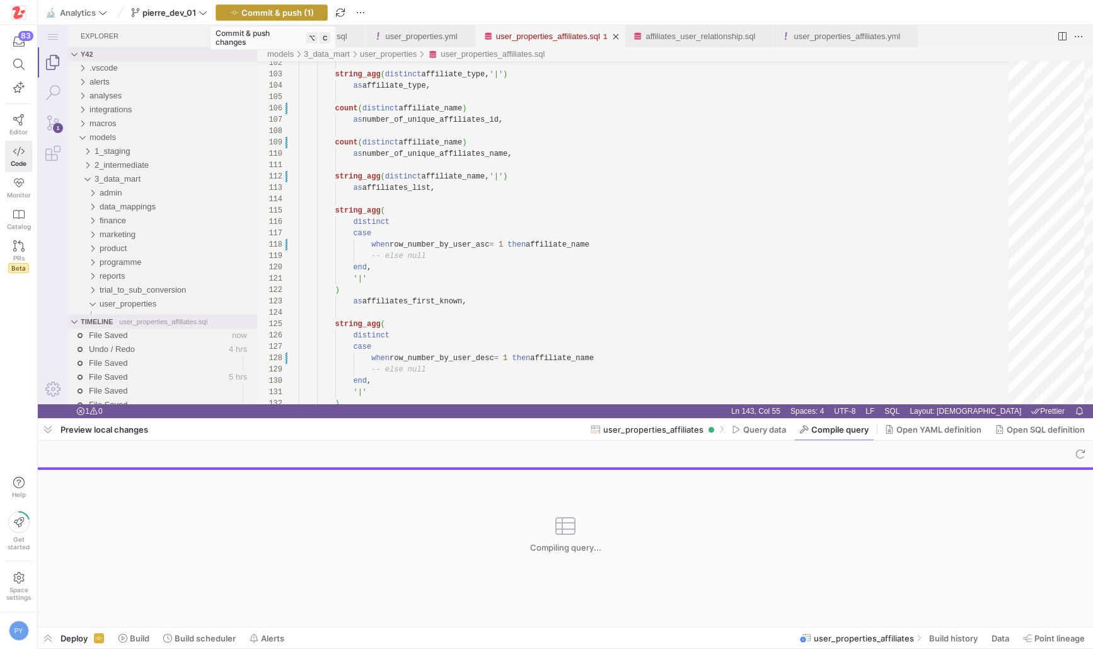
click at [311, 13] on span "Commit & push (1)" at bounding box center [278, 13] width 73 height 10
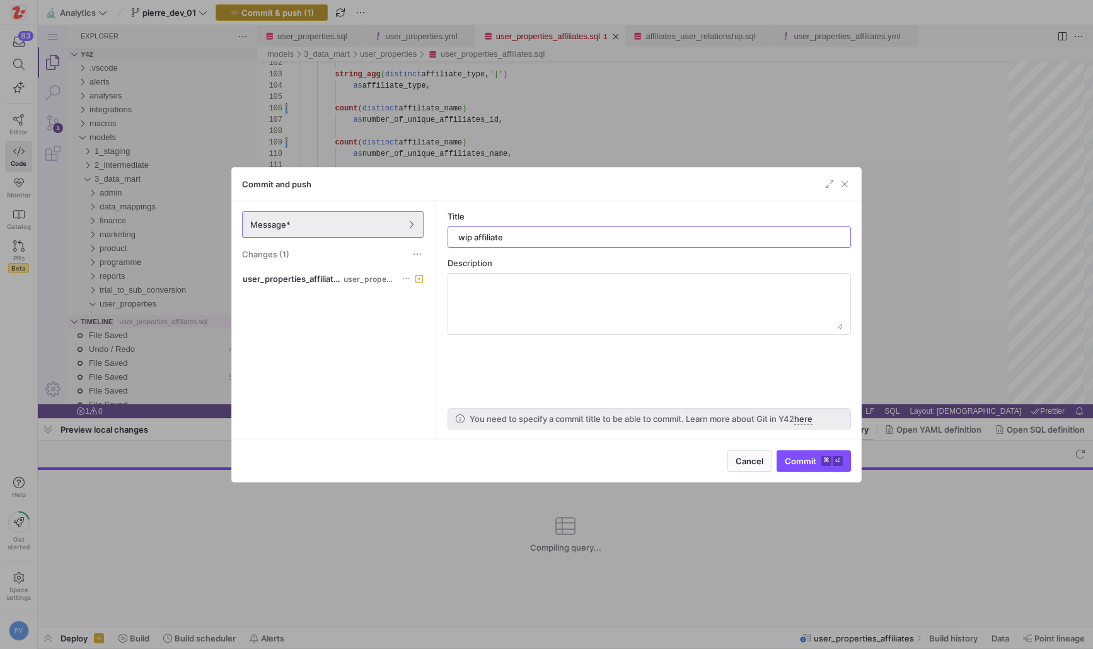
type input "wip affiliates"
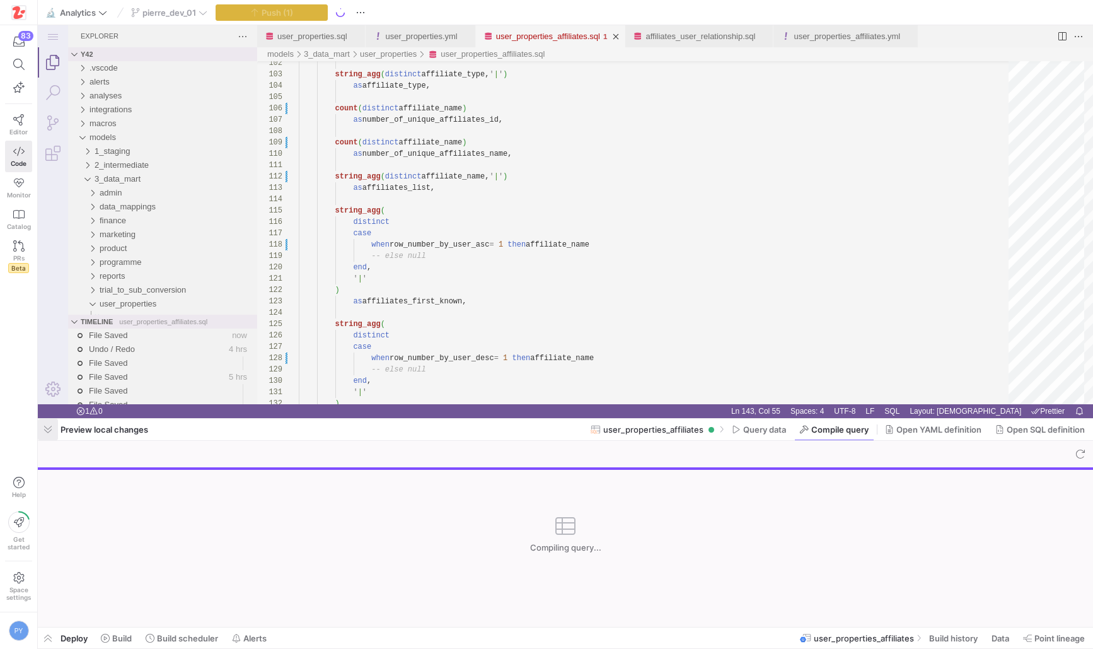
click at [53, 433] on span "button" at bounding box center [48, 429] width 20 height 21
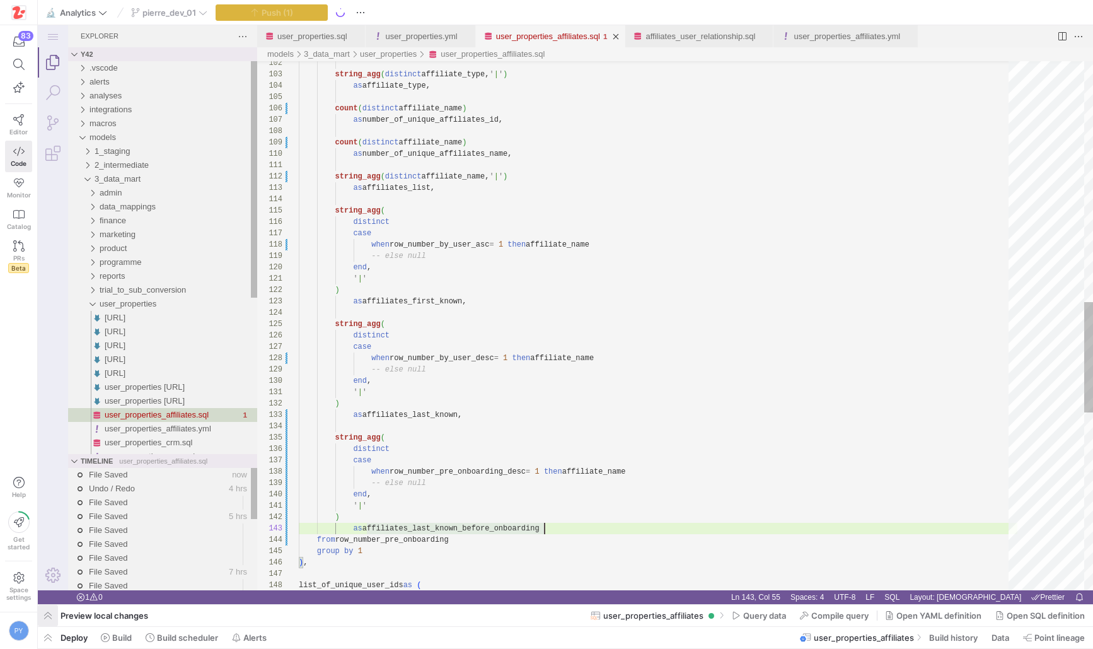
scroll to position [23, 246]
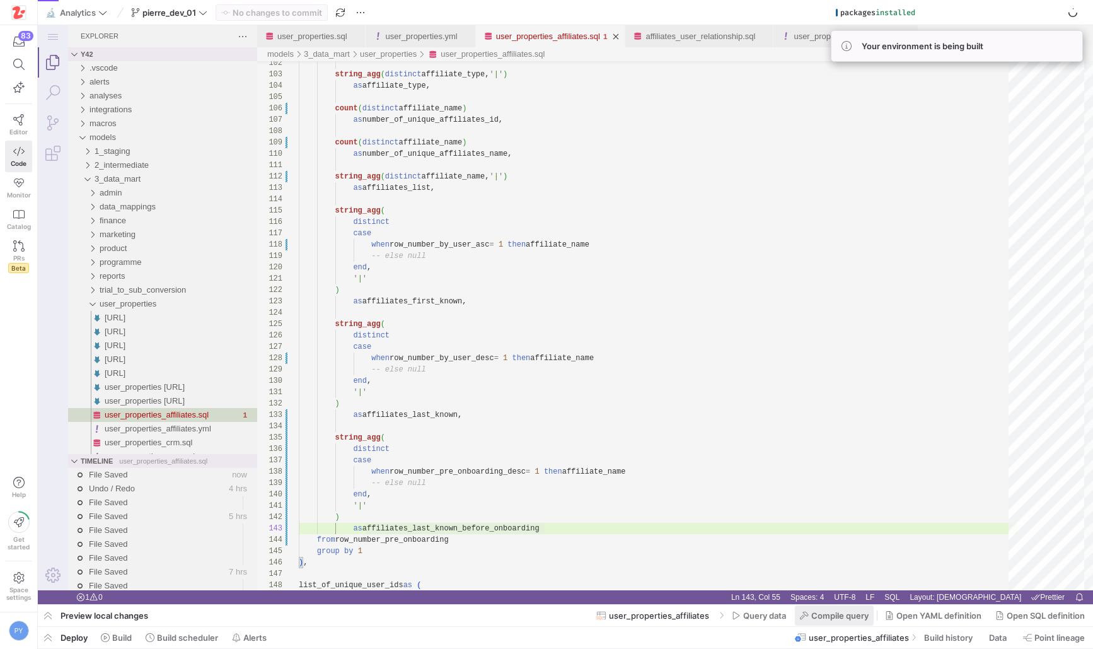
click at [829, 610] on span "Compile query" at bounding box center [840, 615] width 57 height 10
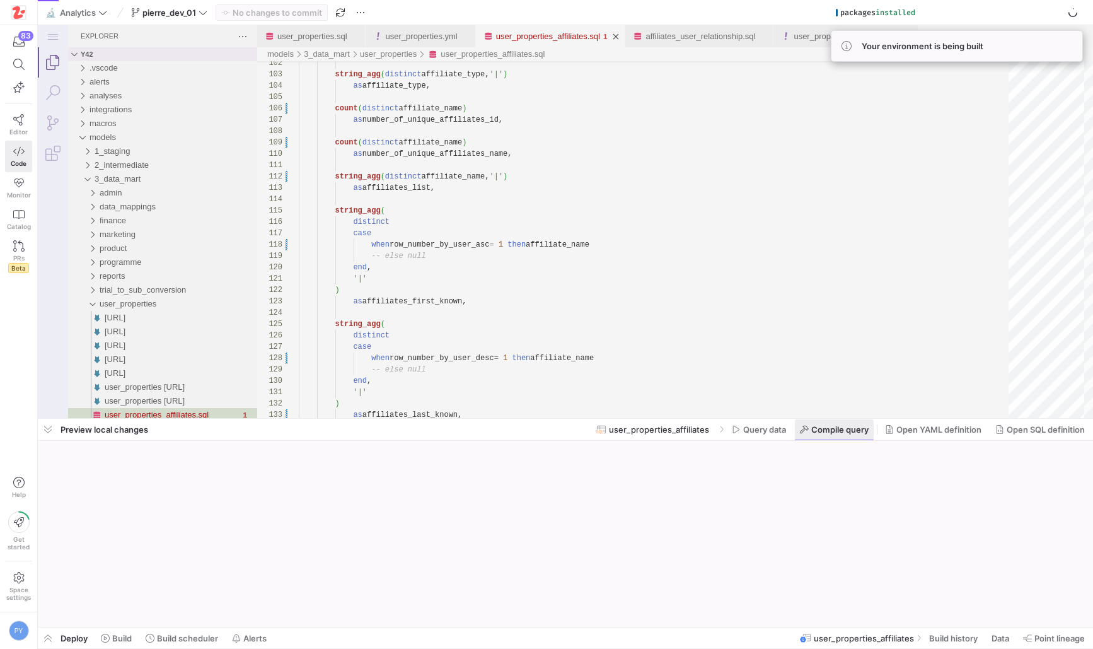
scroll to position [23, 245]
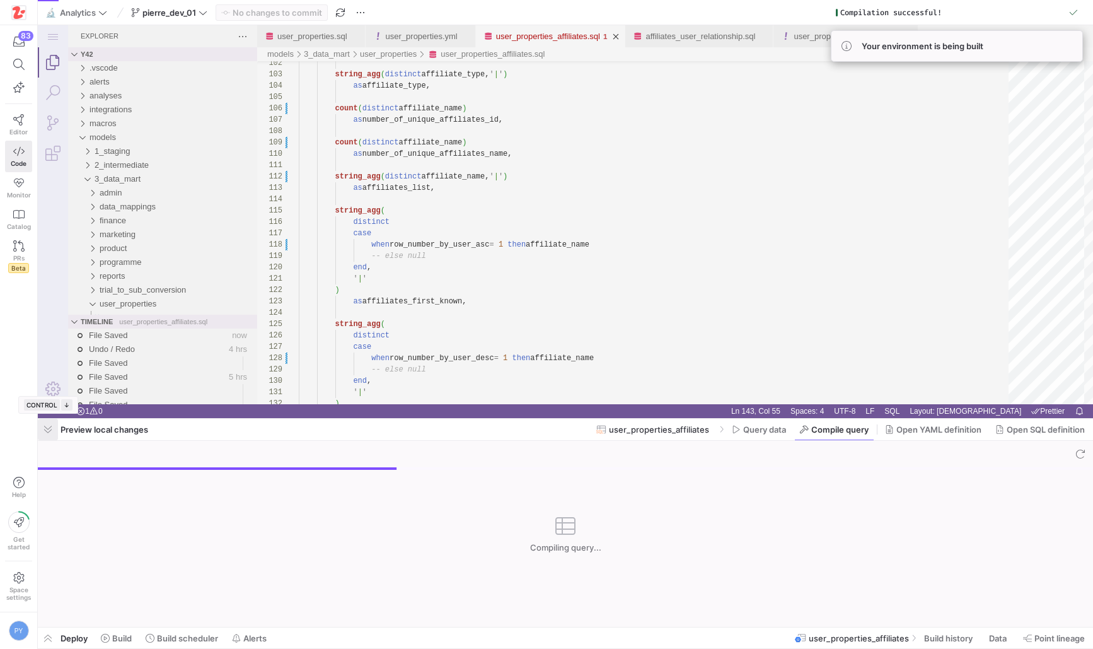
click at [54, 430] on span "button" at bounding box center [48, 429] width 20 height 21
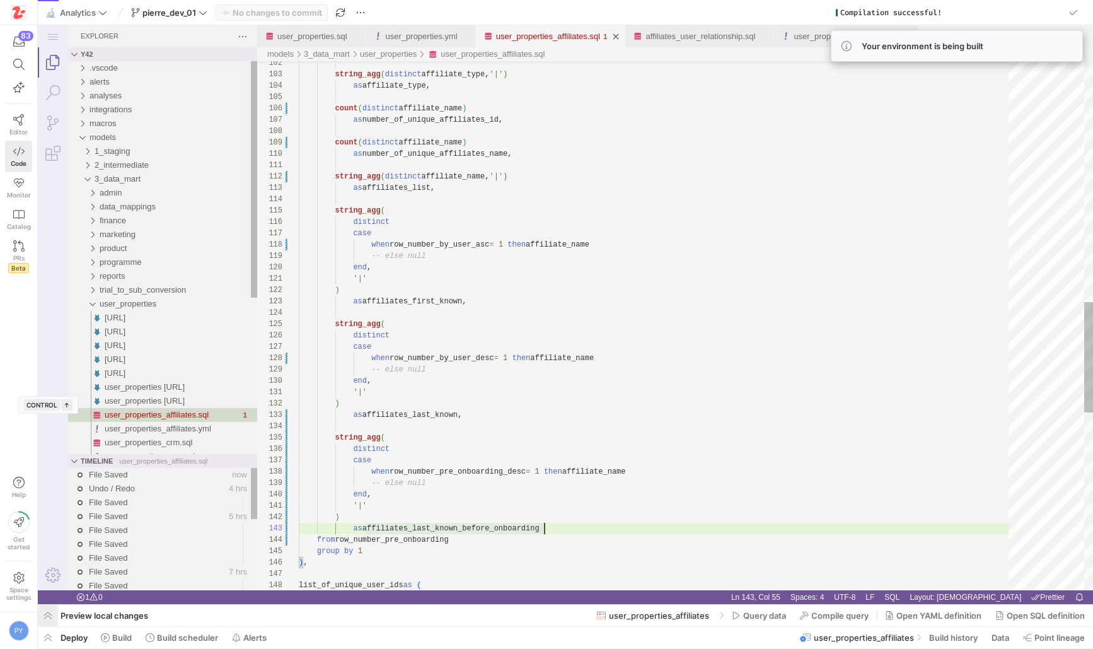
scroll to position [23, 246]
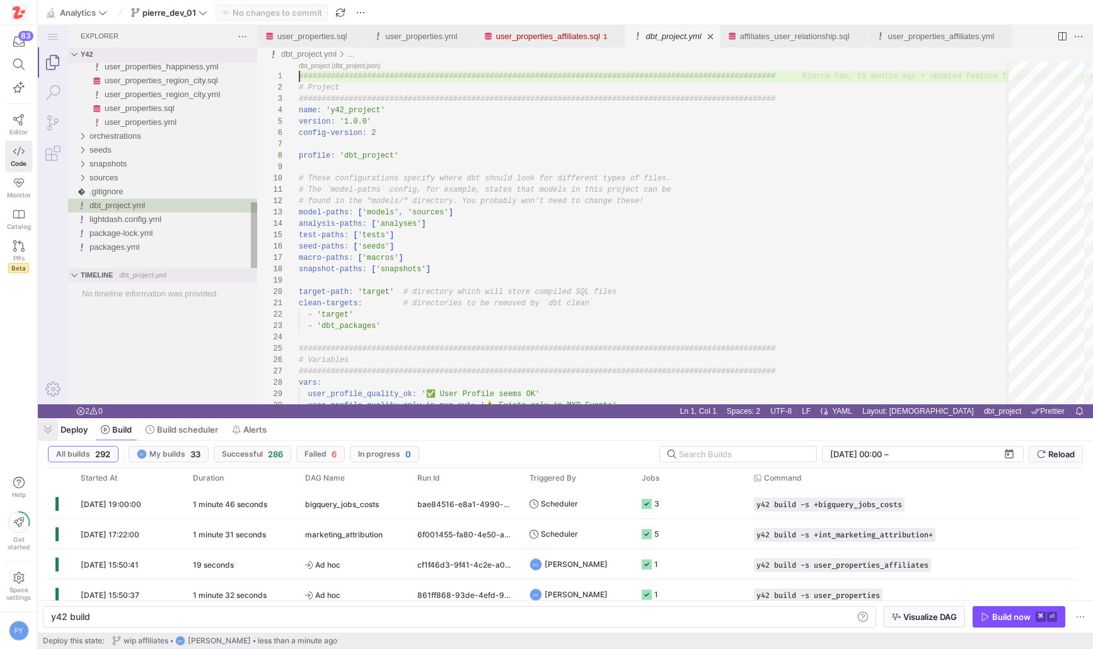
click at [54, 429] on span "button" at bounding box center [48, 429] width 20 height 21
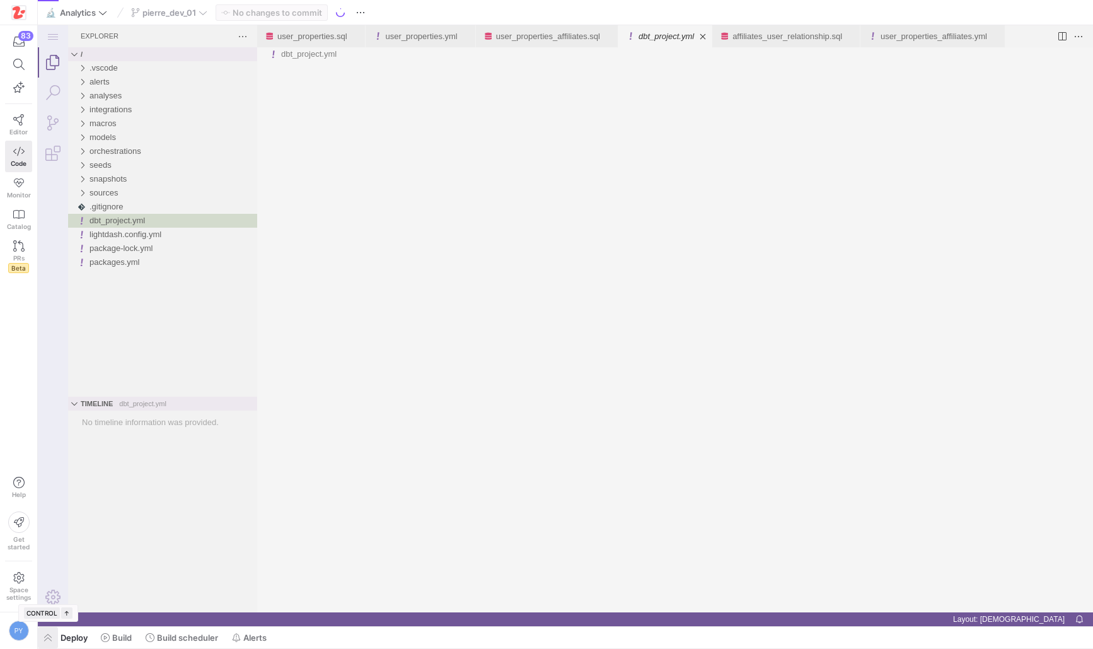
click at [52, 641] on span "button" at bounding box center [48, 637] width 20 height 21
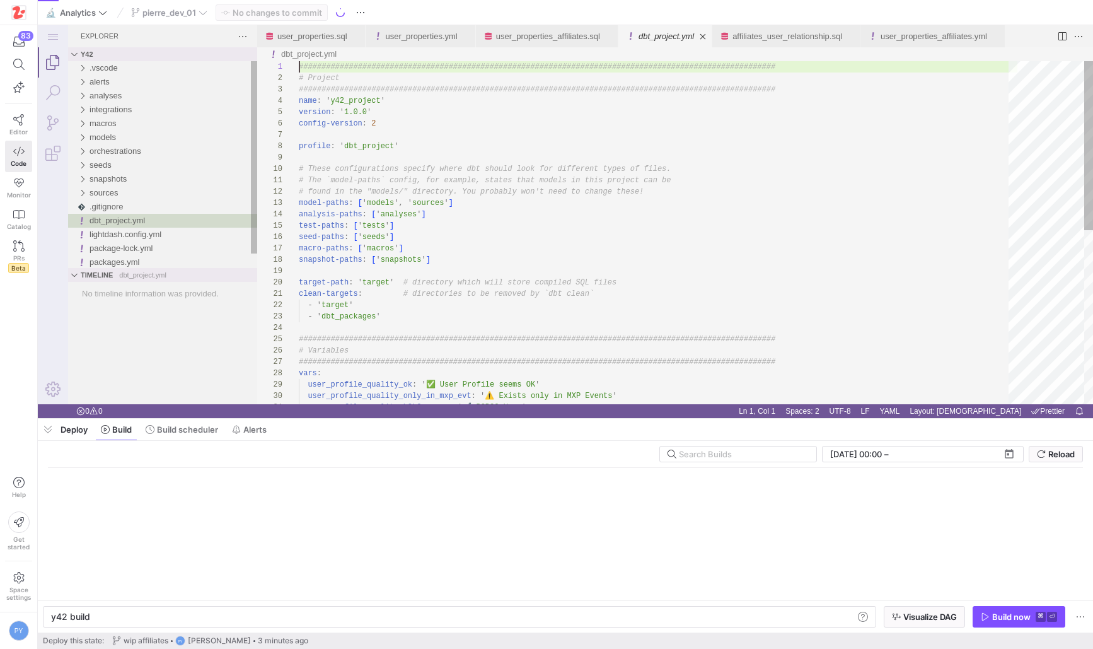
scroll to position [0, 38]
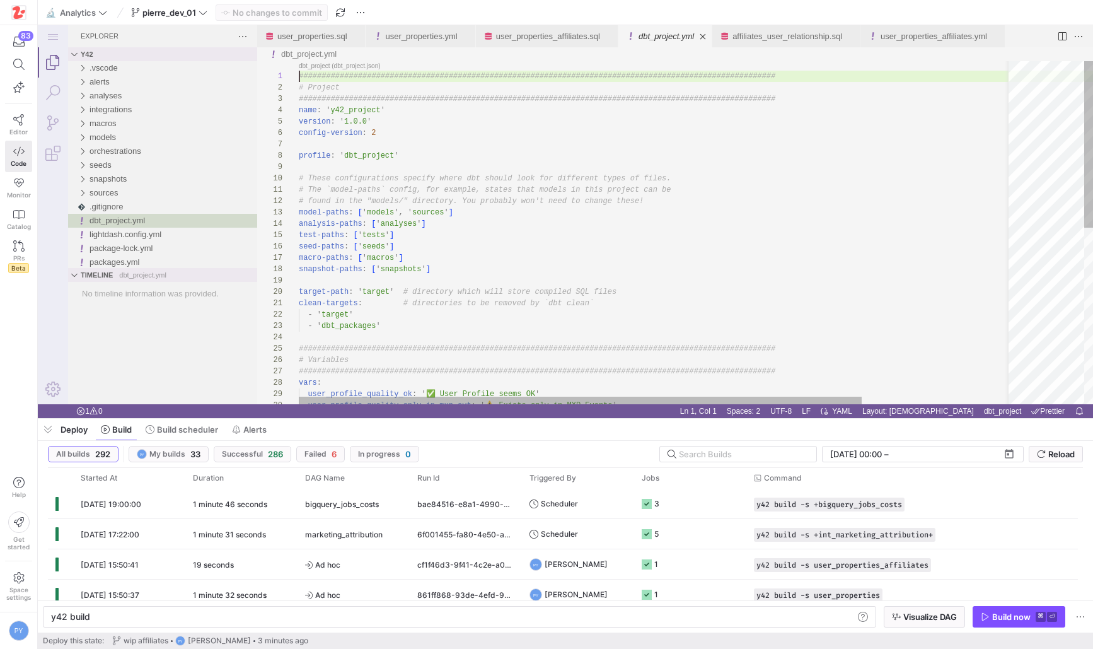
click at [684, 180] on div "################################################## ############################…" at bounding box center [751, 413] width 905 height 704
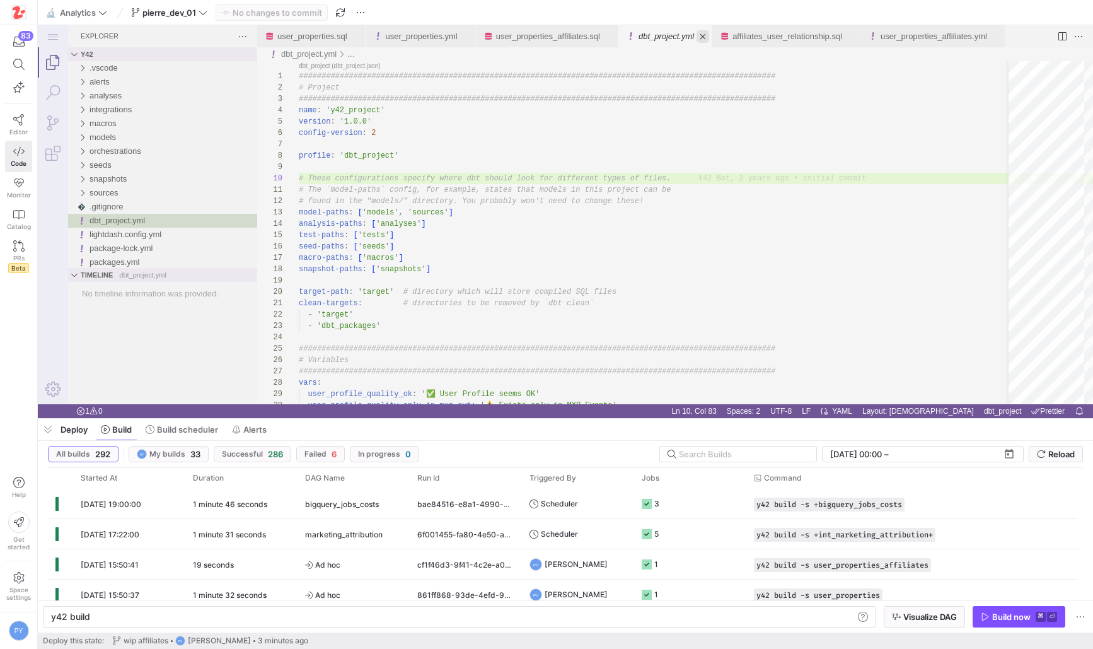
click at [709, 33] on link "Close (⌘W)" at bounding box center [703, 36] width 13 height 13
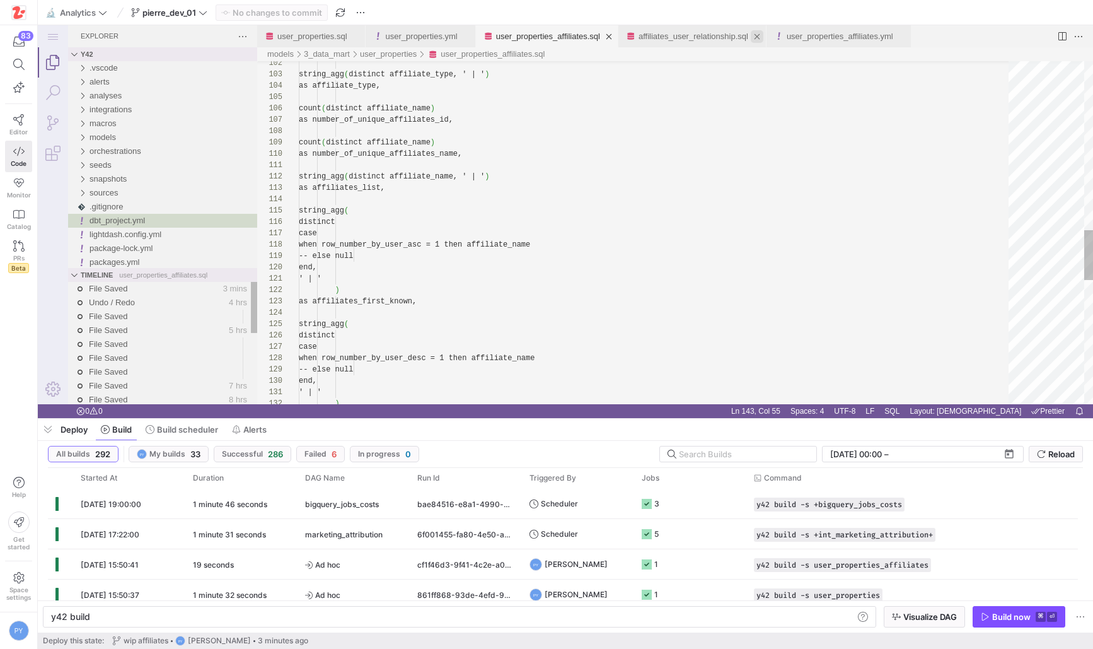
type textarea "y42 build -s user_properties_affiliates"
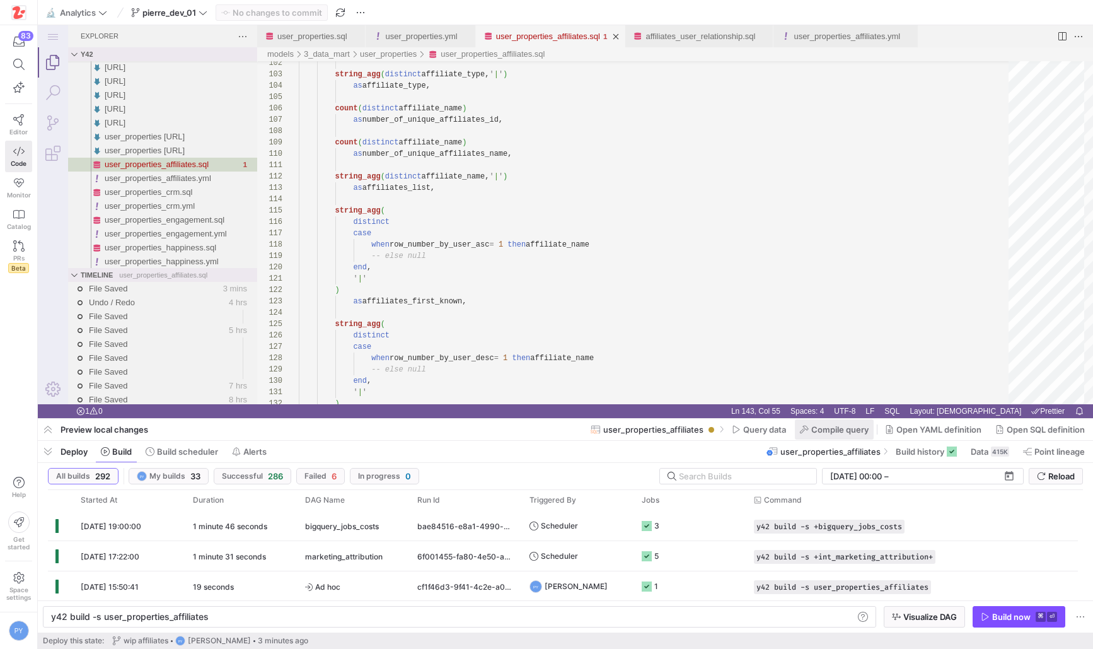
click at [841, 433] on span "Compile query" at bounding box center [840, 429] width 57 height 10
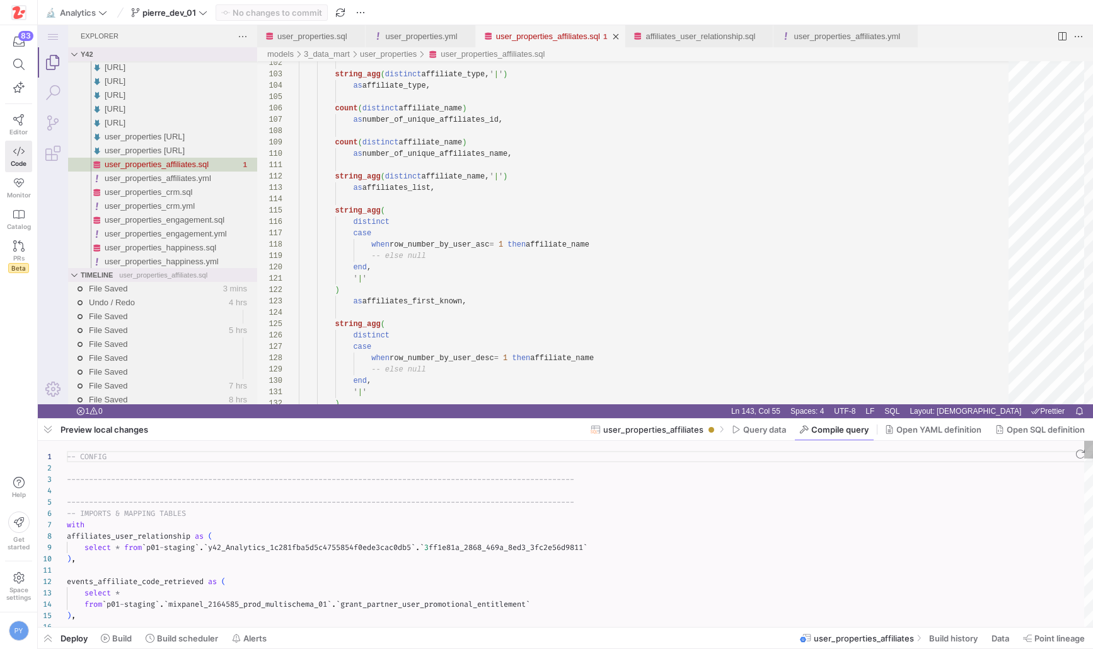
scroll to position [114, 0]
type textarea "-- CONFIG ---------------------------------------------------------------------…"
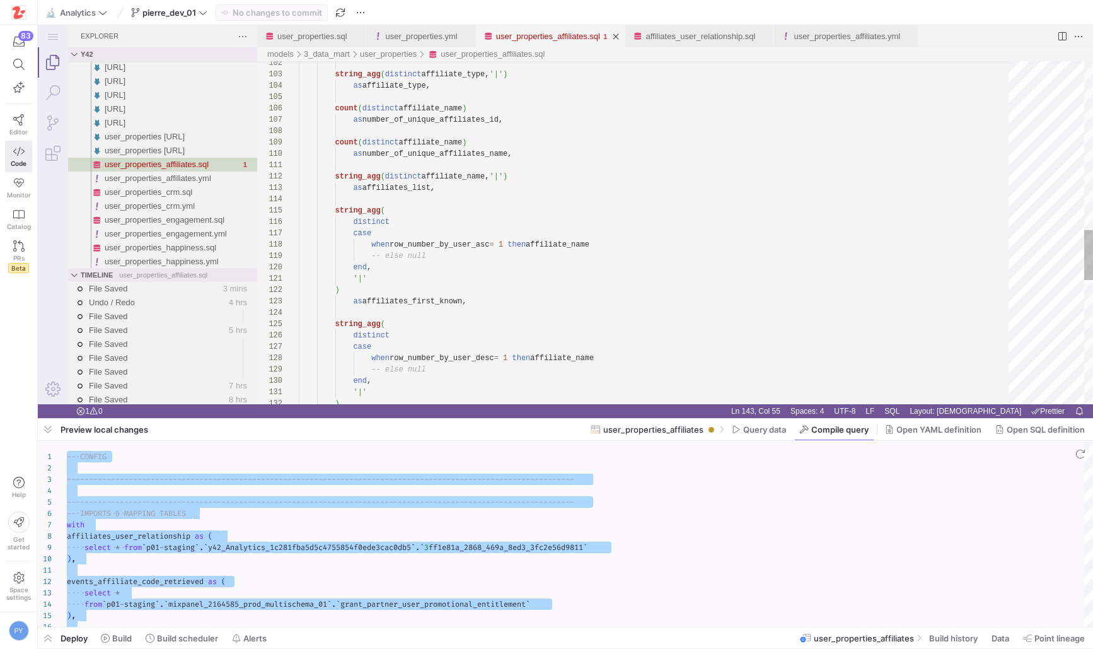
click at [462, 274] on div "string_agg ( distinct affiliate_type, ' | ' ) as affiliate_type, count ( distin…" at bounding box center [658, 81] width 719 height 2341
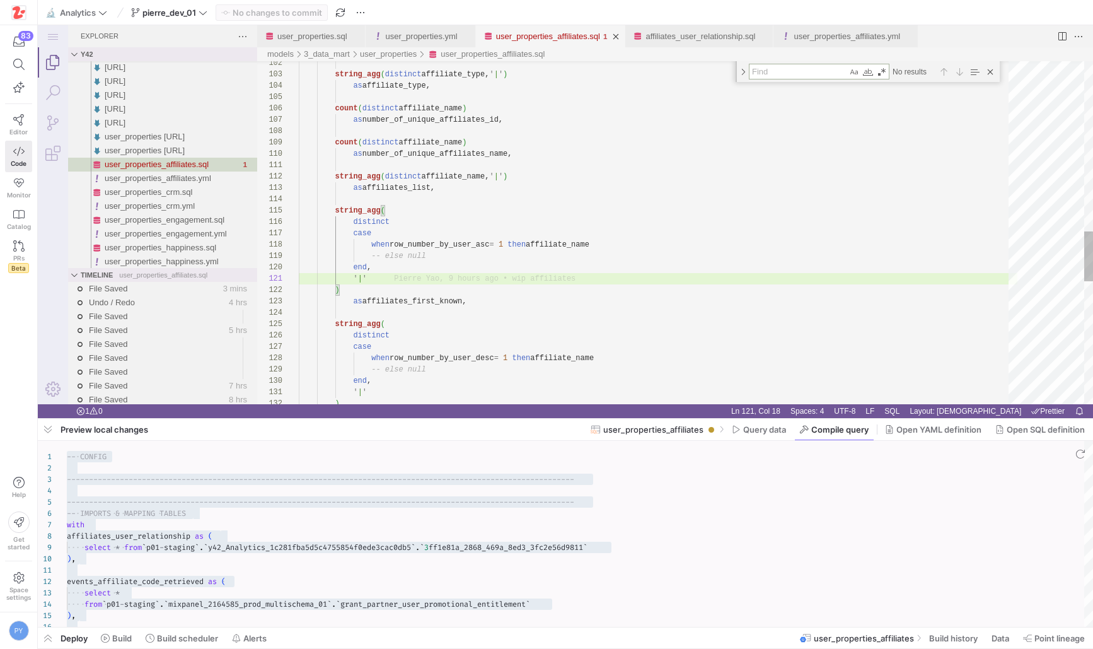
type textarea "' | ' ) as affiliates_last_known_before_onboarding from row_number_pre_onboardi…"
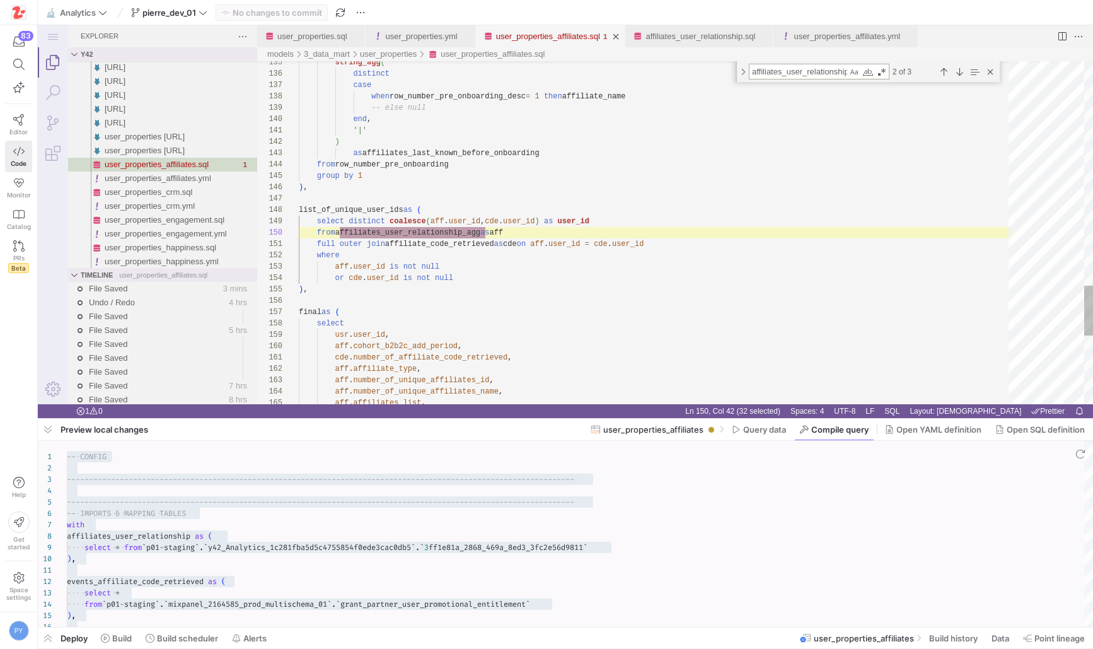
scroll to position [114, 187]
type textarea "affiliates_user_relationship_agg"
click at [960, 68] on div "Next Match (Enter)" at bounding box center [960, 72] width 14 height 14
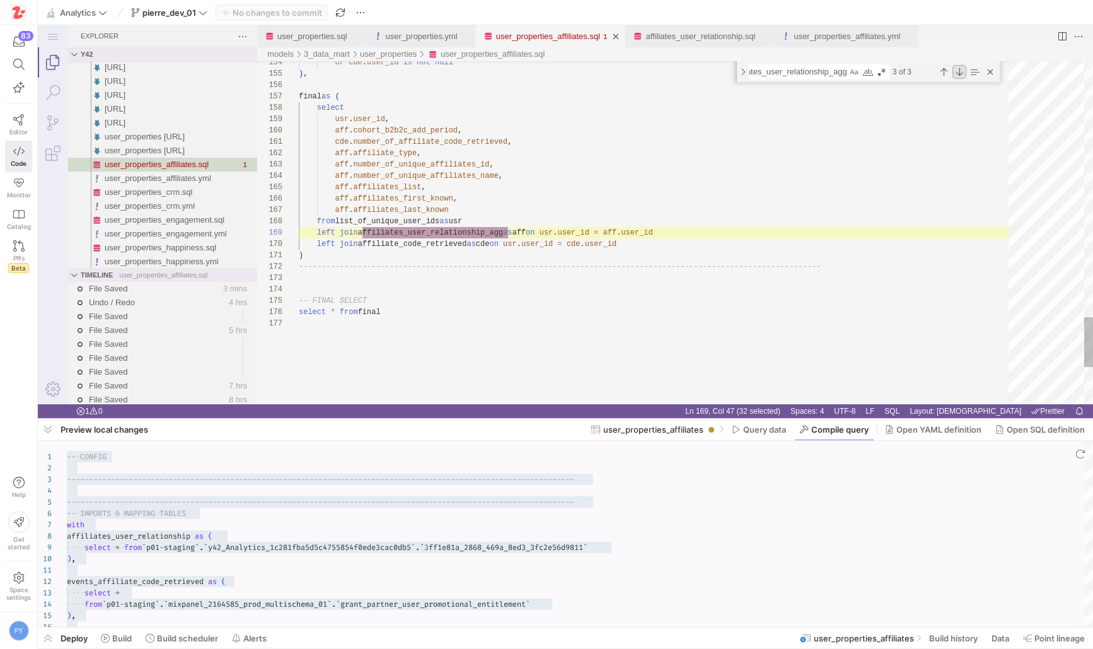
scroll to position [114, 146]
click at [960, 68] on div "Next Match (Enter)" at bounding box center [960, 72] width 14 height 14
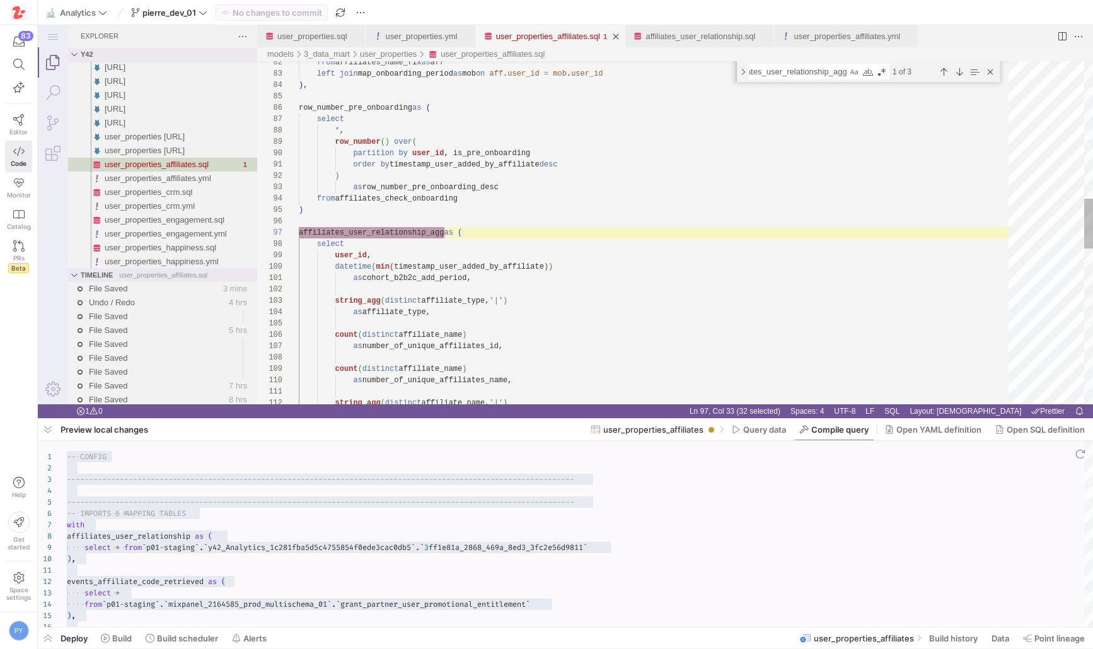
click at [370, 210] on div "from affiliates_name_fix as aff left join map_onboarding_period as mob on aff .…" at bounding box center [658, 297] width 719 height 2361
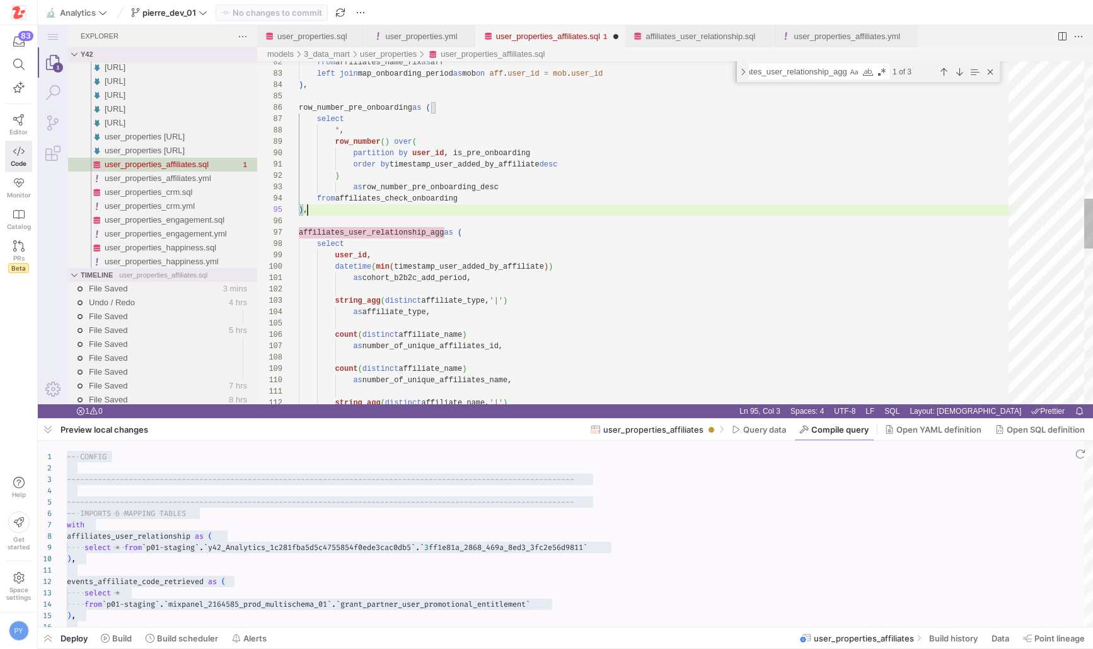
scroll to position [45, 9]
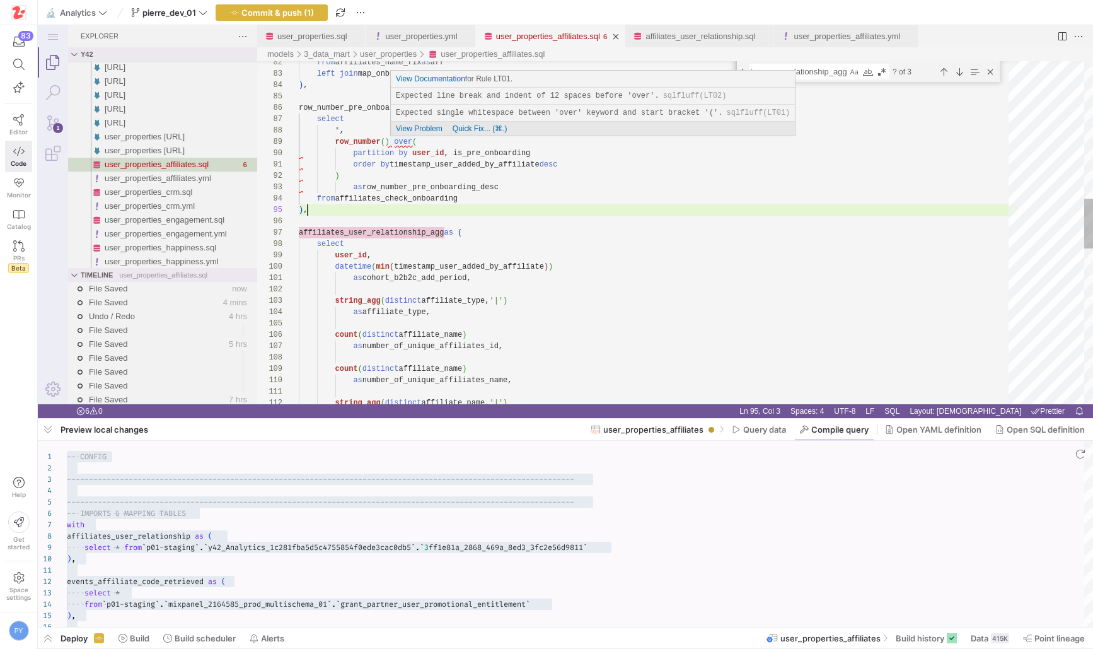
click at [395, 143] on div "from affiliates_name_fix as aff left join map_onboarding_period as mob on aff .…" at bounding box center [658, 297] width 719 height 2361
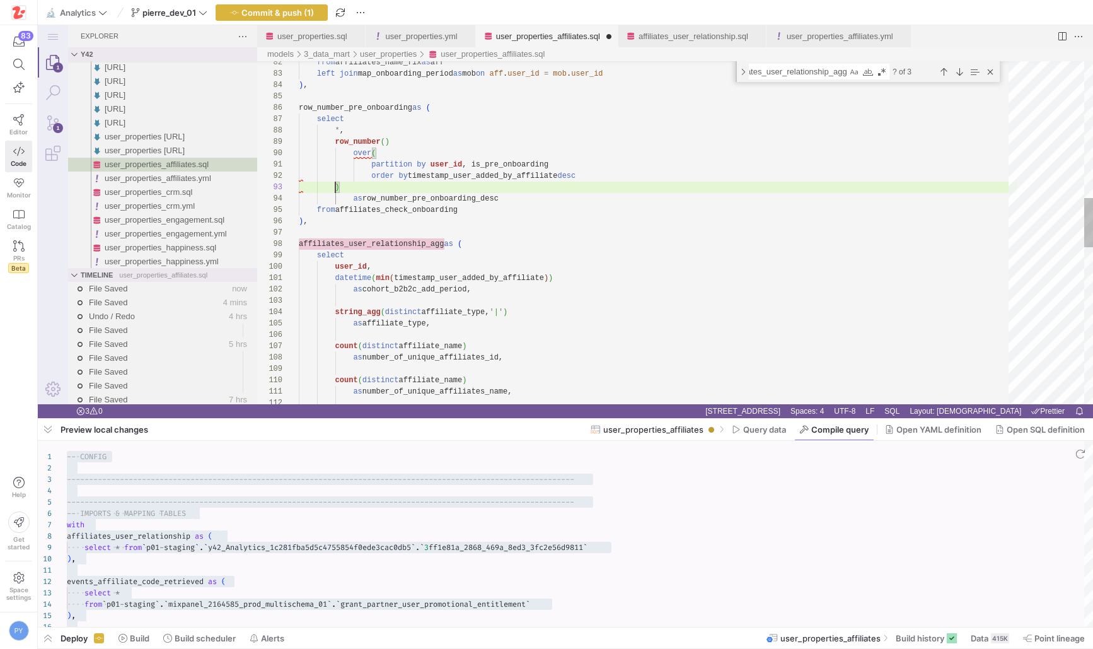
scroll to position [23, 55]
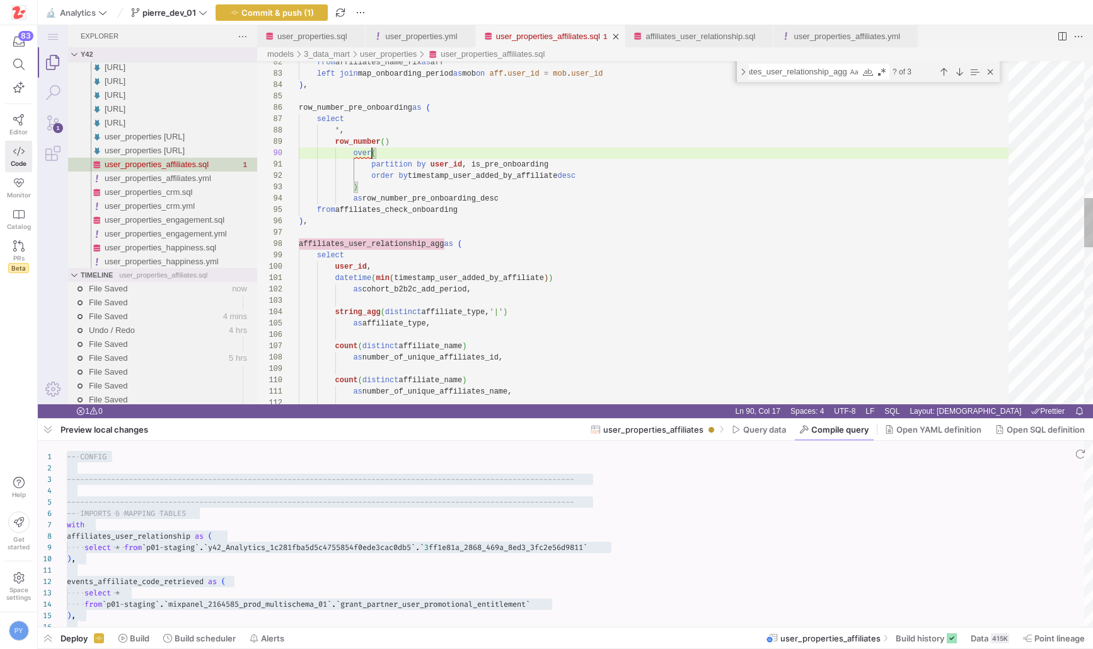
click at [372, 153] on div "from affiliates_name_fix as aff left join map_onboarding_period as mob on aff .…" at bounding box center [658, 303] width 719 height 2373
click at [403, 184] on div "from affiliates_name_fix as aff left join map_onboarding_period as mob on aff .…" at bounding box center [658, 303] width 719 height 2373
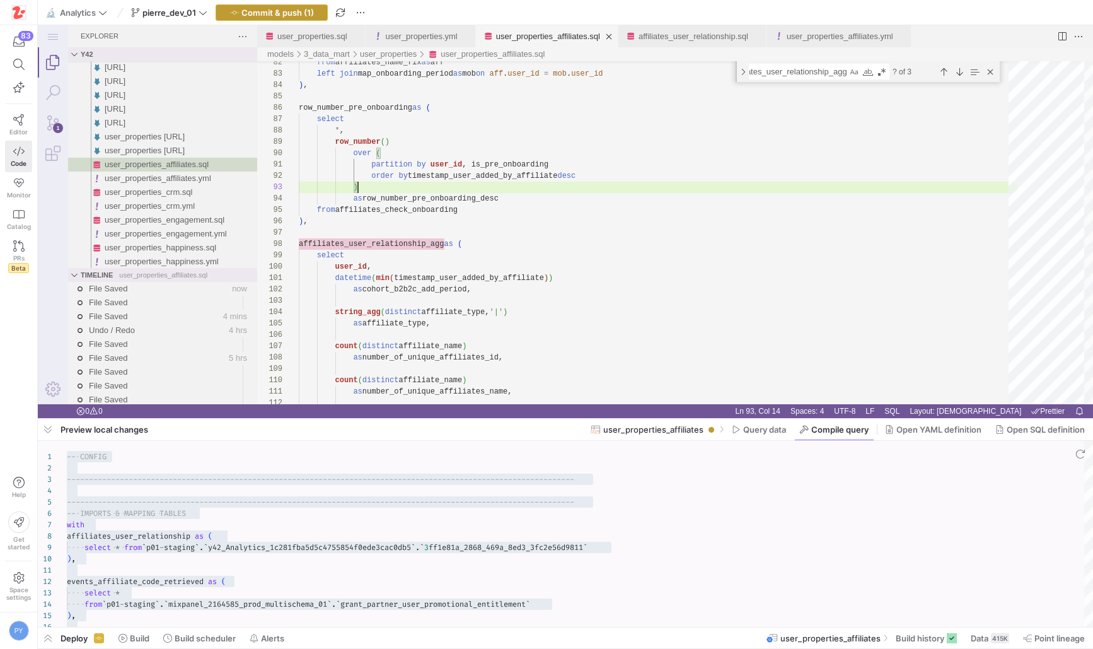
type textarea "partition by user_id, is_pre_onboarding order by timestamp_user_added_by_affili…"
click at [312, 13] on span "Commit & push (1)" at bounding box center [278, 13] width 73 height 10
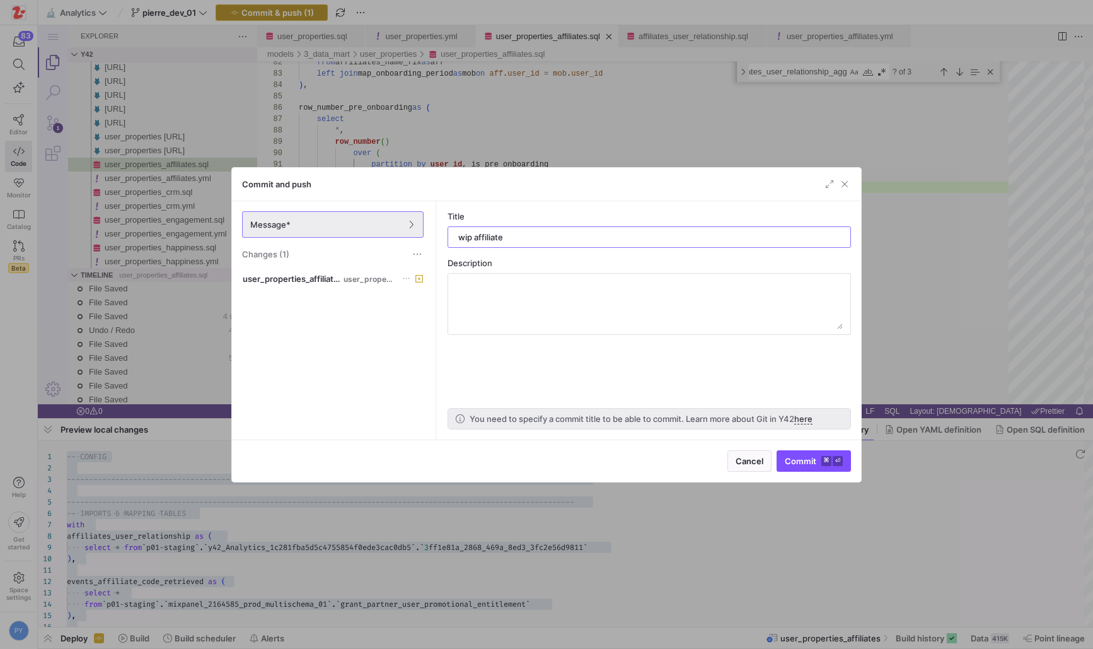
type input "wip affiliates"
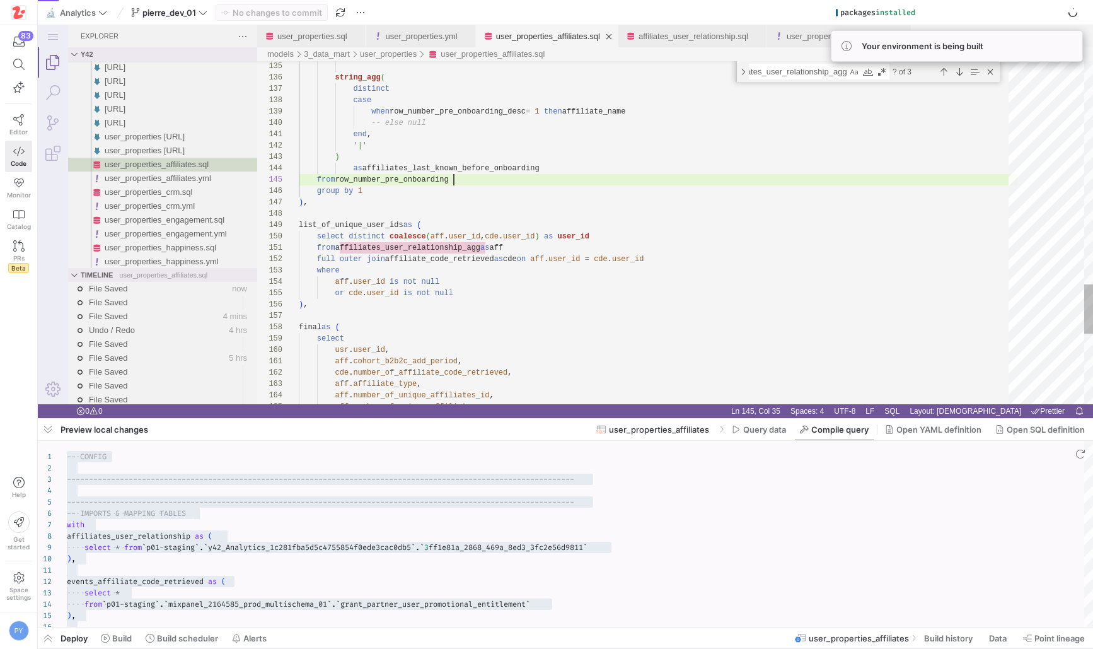
click at [992, 73] on div "Close (Escape)" at bounding box center [991, 72] width 14 height 14
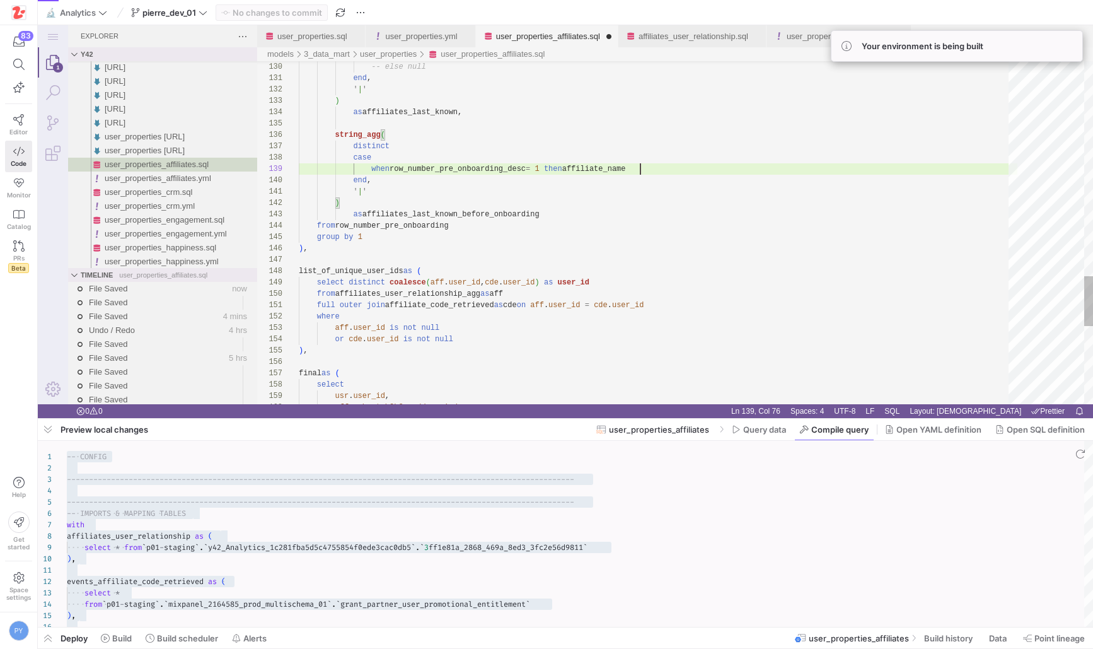
scroll to position [91, 341]
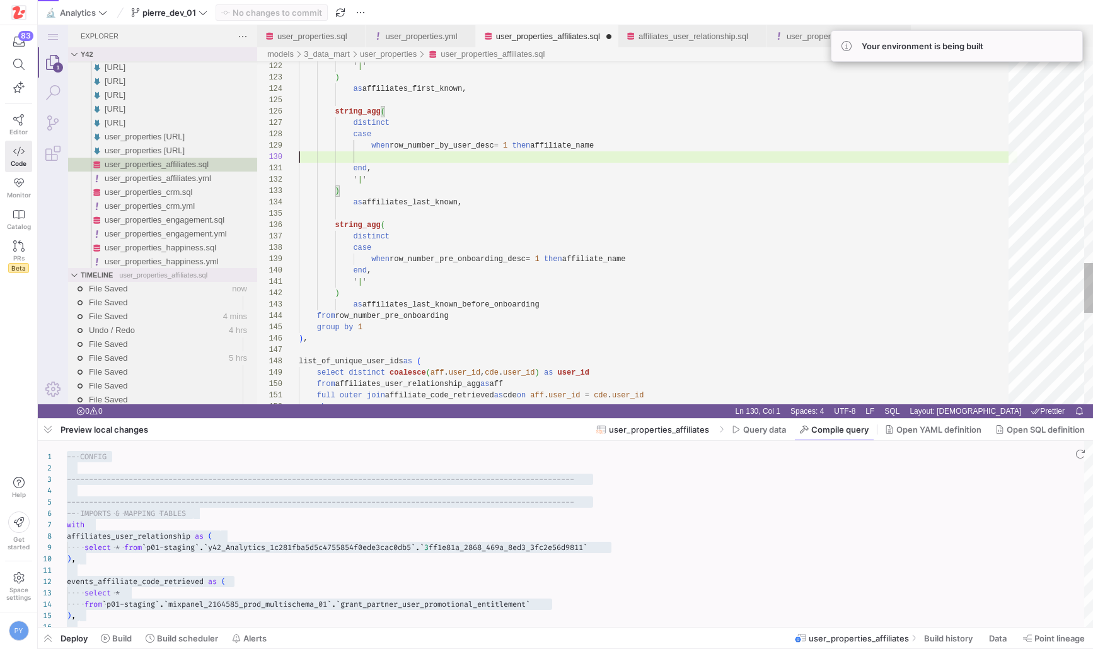
scroll to position [91, 309]
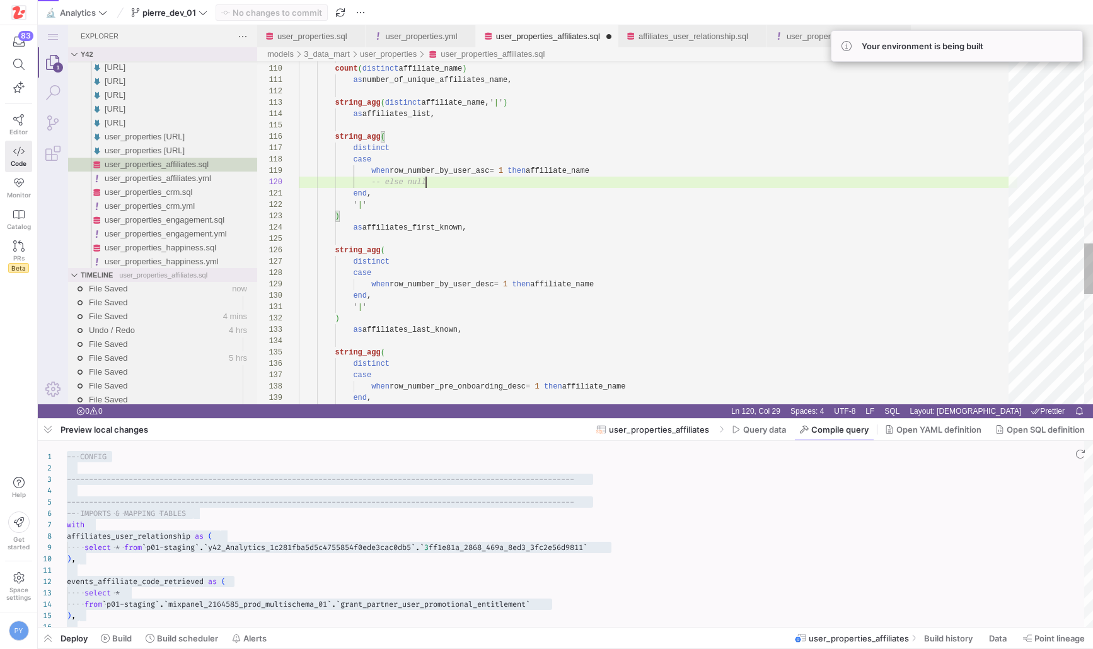
scroll to position [102, 0]
type textarea "as number_of_unique_affiliates_name, string_agg(distinct affiliate_name, ' | ')…"
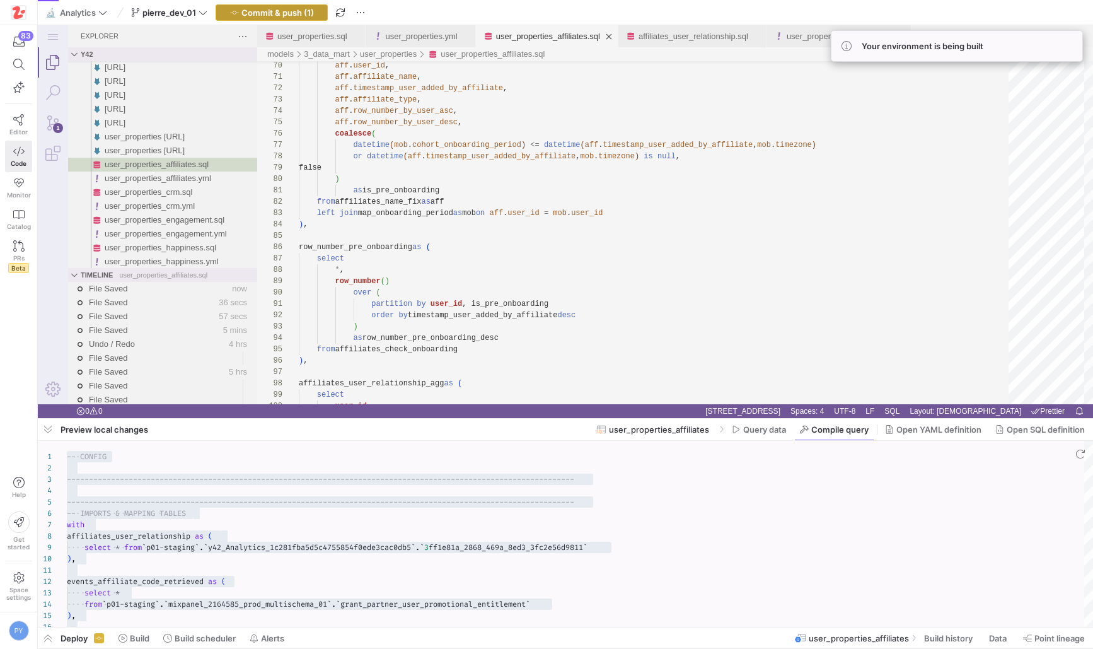
click at [252, 11] on span "Commit & push (1)" at bounding box center [278, 13] width 73 height 10
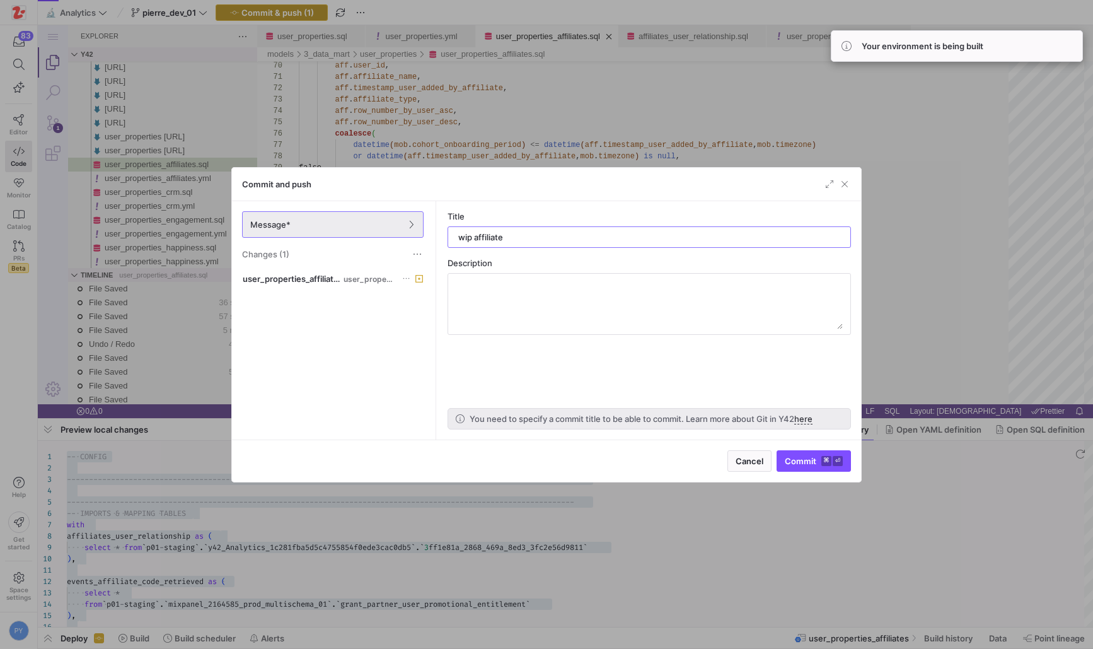
type input "wip affiliates"
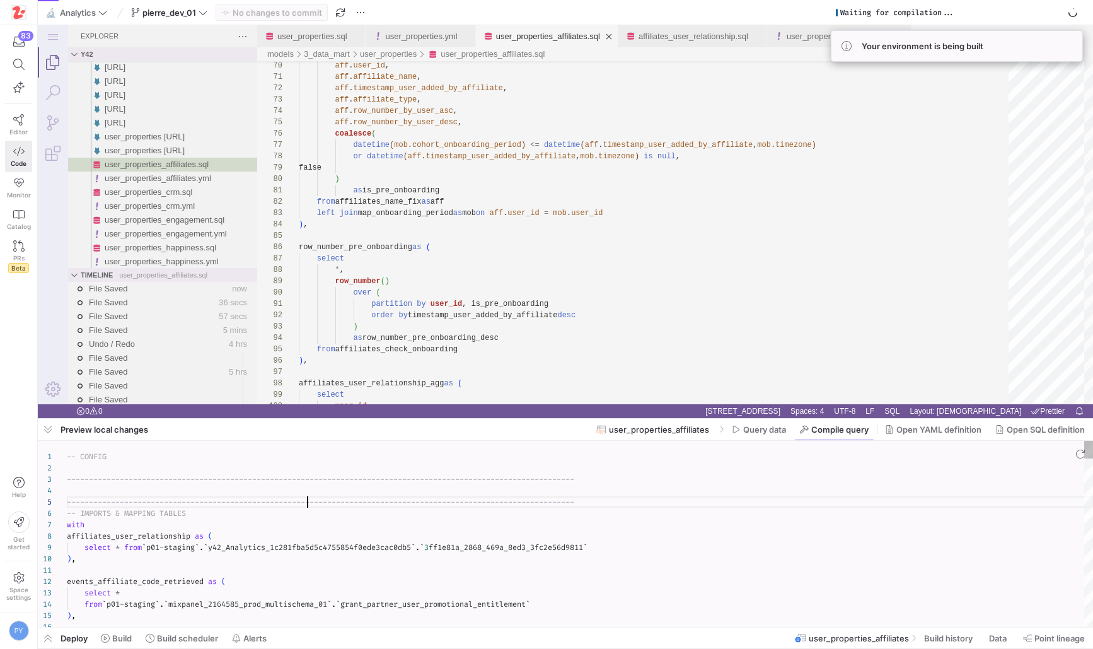
type textarea "-- CONFIG ---------------------------------------------------------------------…"
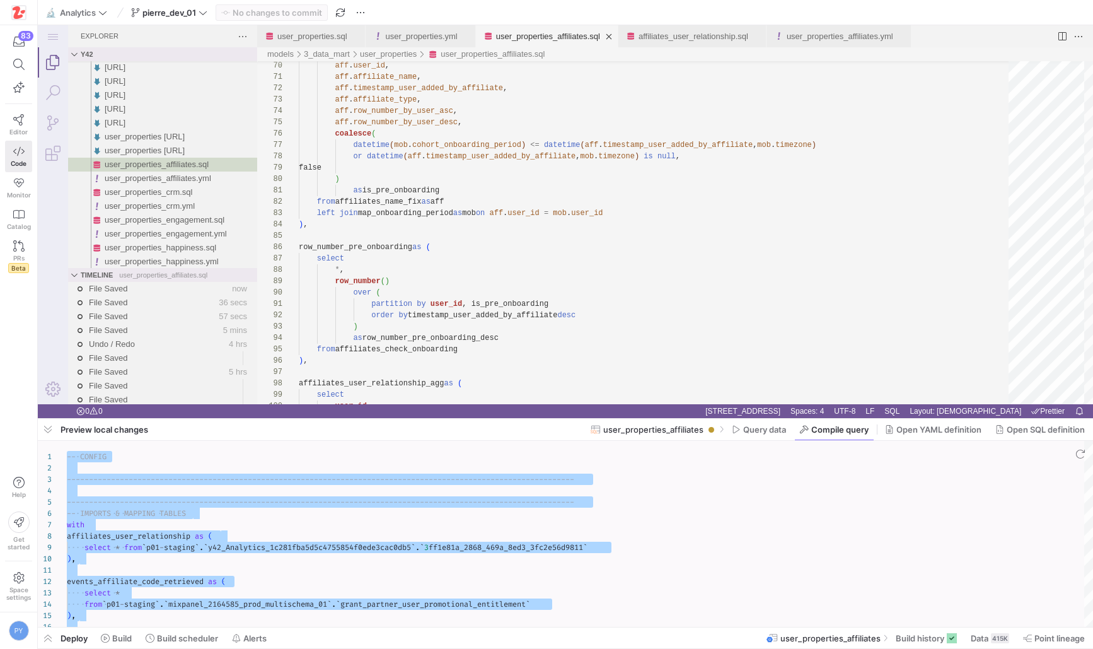
click at [69, 635] on span "Deploy" at bounding box center [74, 638] width 27 height 10
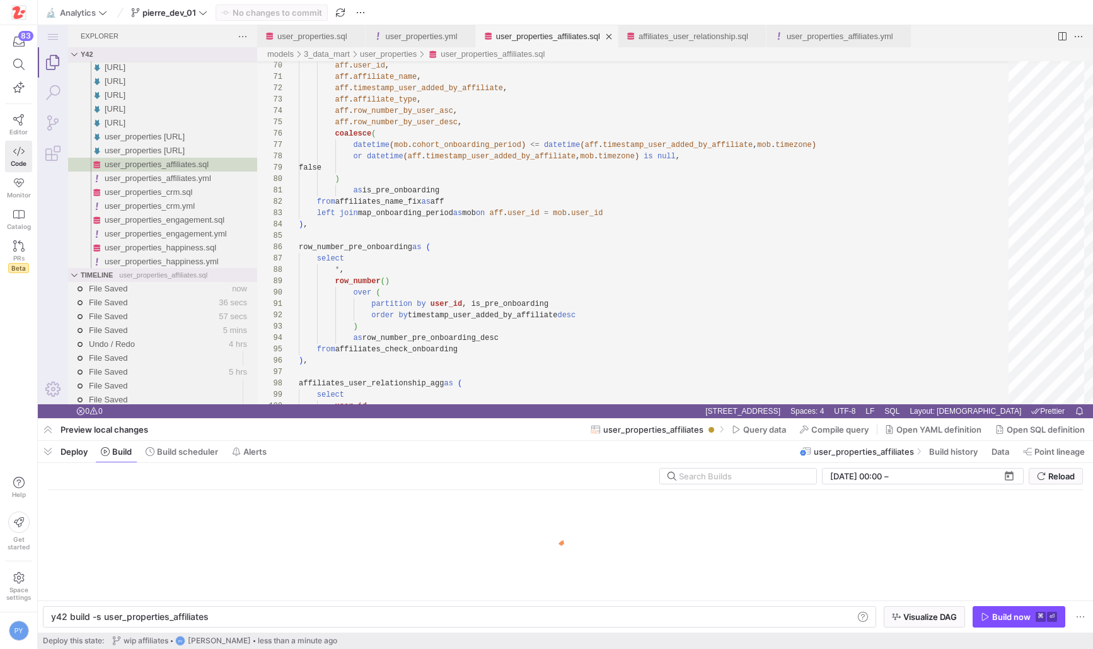
scroll to position [0, 157]
click at [1018, 614] on div "Build now" at bounding box center [1012, 617] width 38 height 10
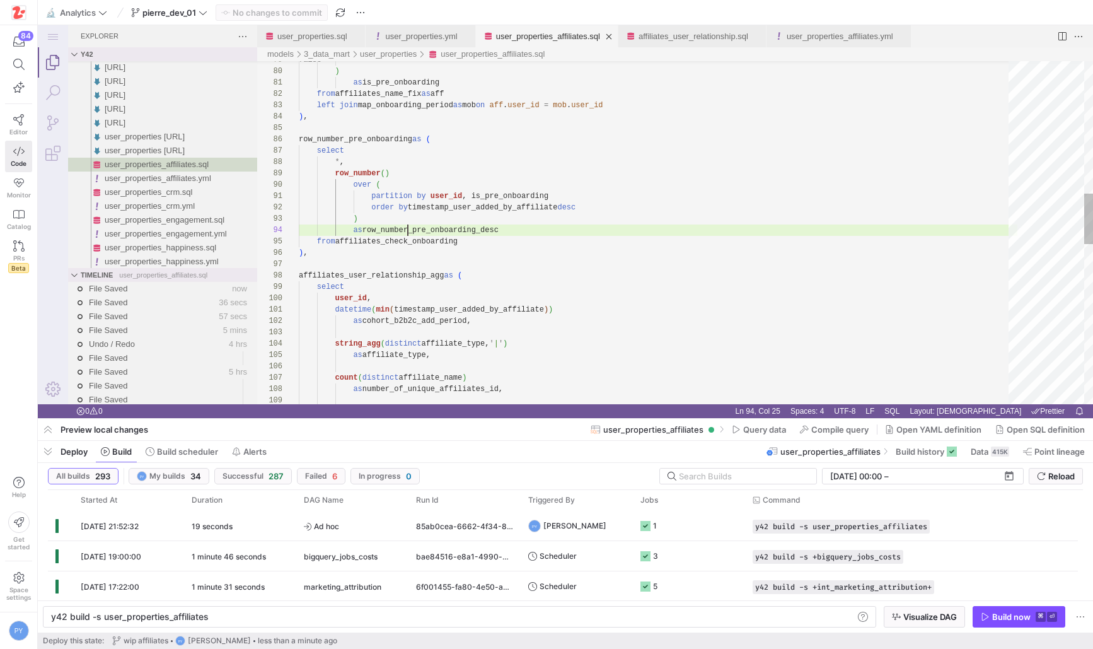
click at [407, 228] on div ") , from affiliates_check_onboarding as row_number_pre_onboarding_desc ) order …" at bounding box center [658, 328] width 719 height 2318
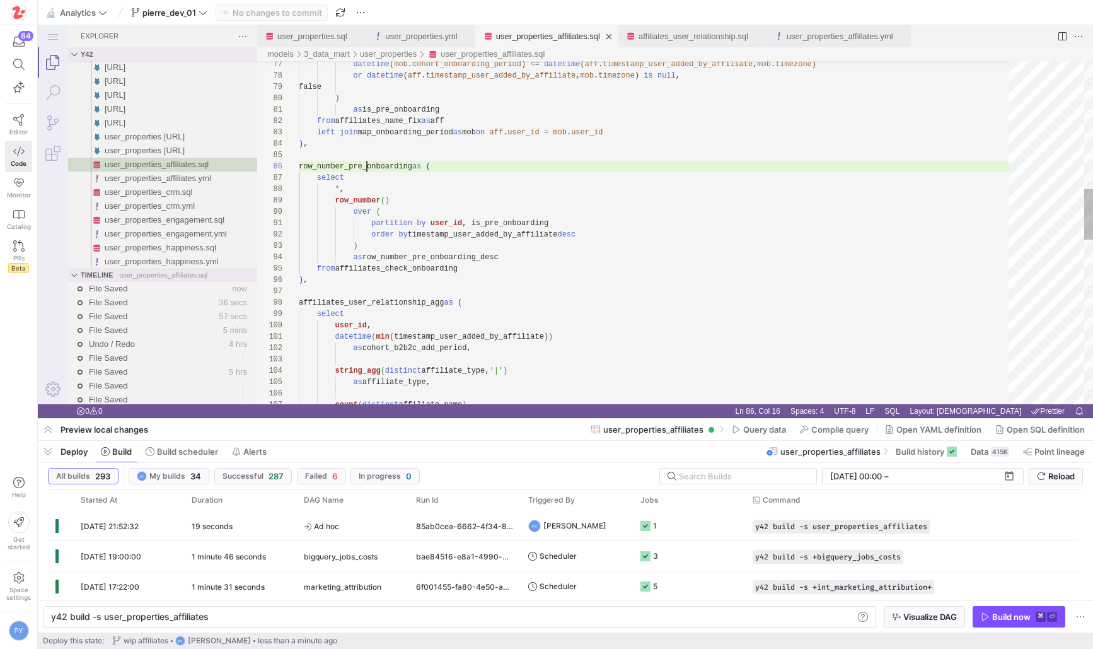
click at [365, 163] on div "count ( distinct affiliate_name ) as affiliate_type, string_agg ( distinct affi…" at bounding box center [658, 355] width 719 height 2318
click at [460, 252] on div "count ( distinct affiliate_name ) as affiliate_type, string_agg ( distinct affi…" at bounding box center [658, 355] width 719 height 2318
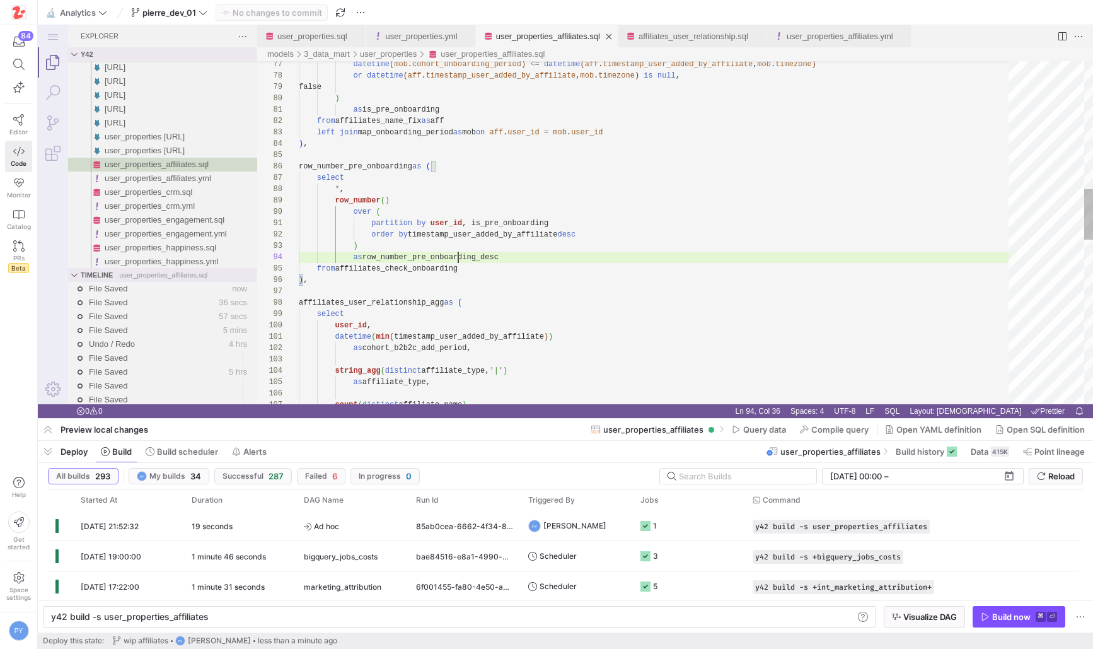
scroll to position [34, 205]
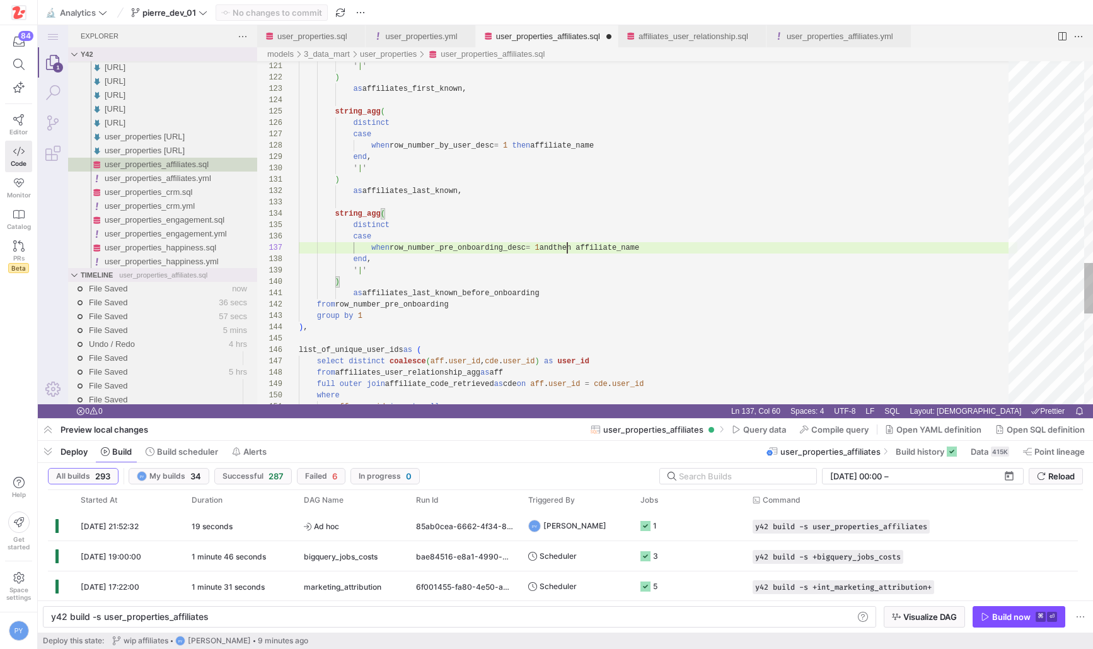
paste textarea "is_pre_onboarding"
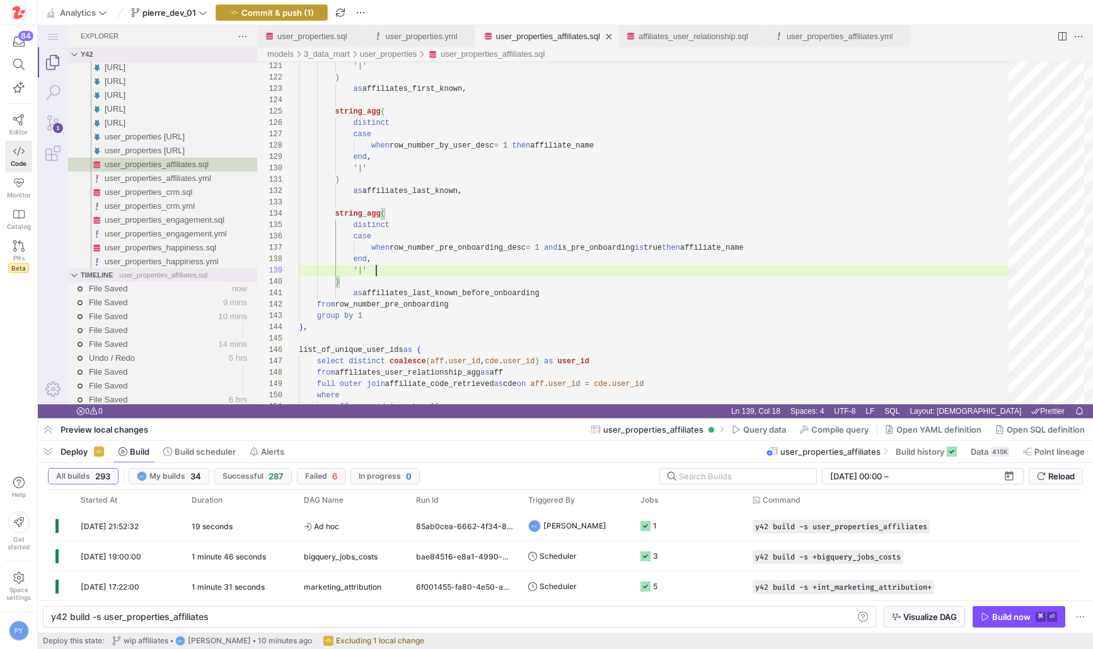
type textarea ") as affiliates_last_known, string_agg( distinct case when row_number_pre_onboa…"
click at [279, 13] on span "Commit & push (1)" at bounding box center [278, 13] width 73 height 10
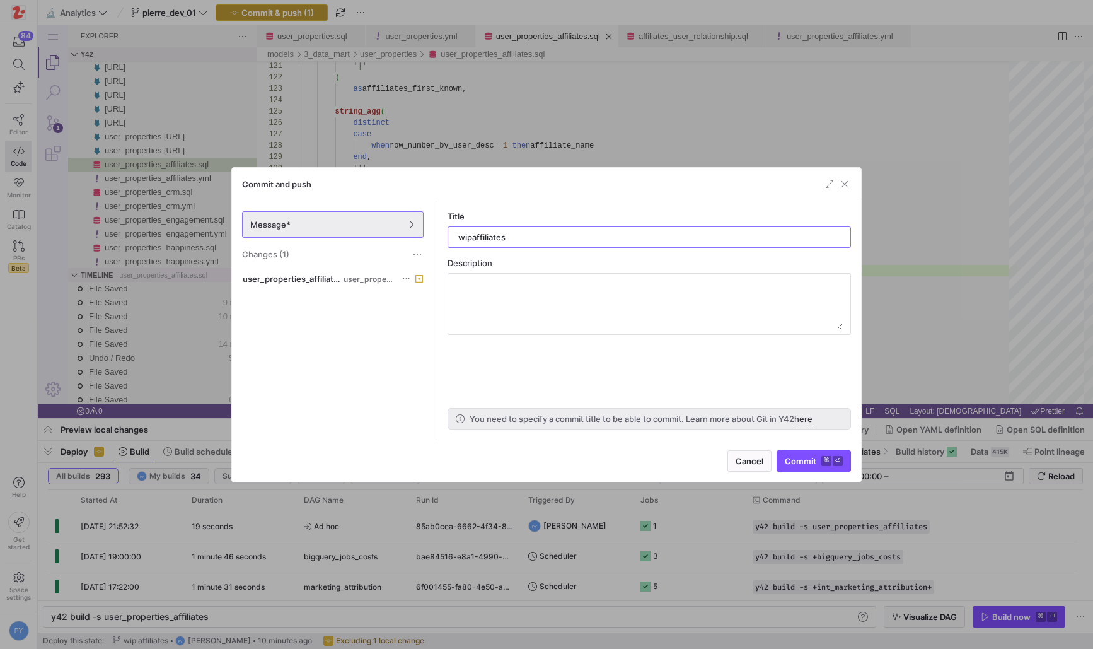
type input "wip affiliates"
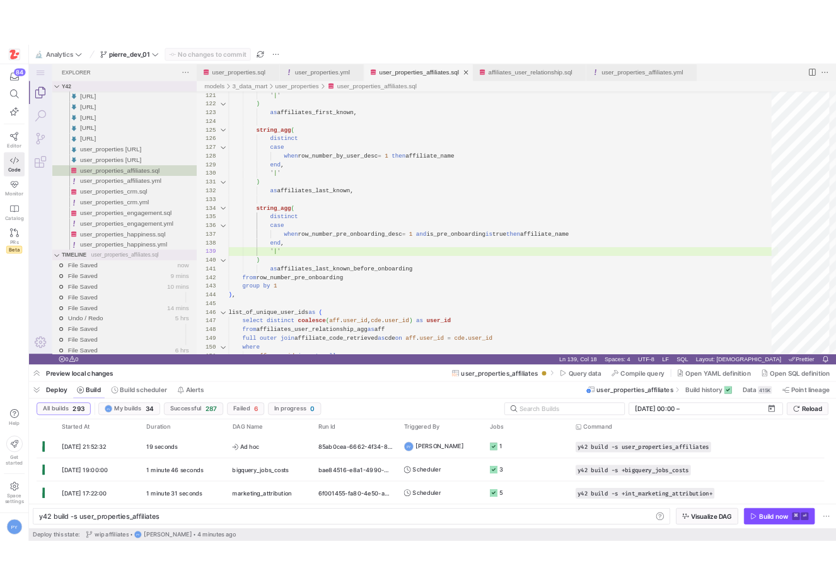
scroll to position [0, 156]
